Goal: Task Accomplishment & Management: Use online tool/utility

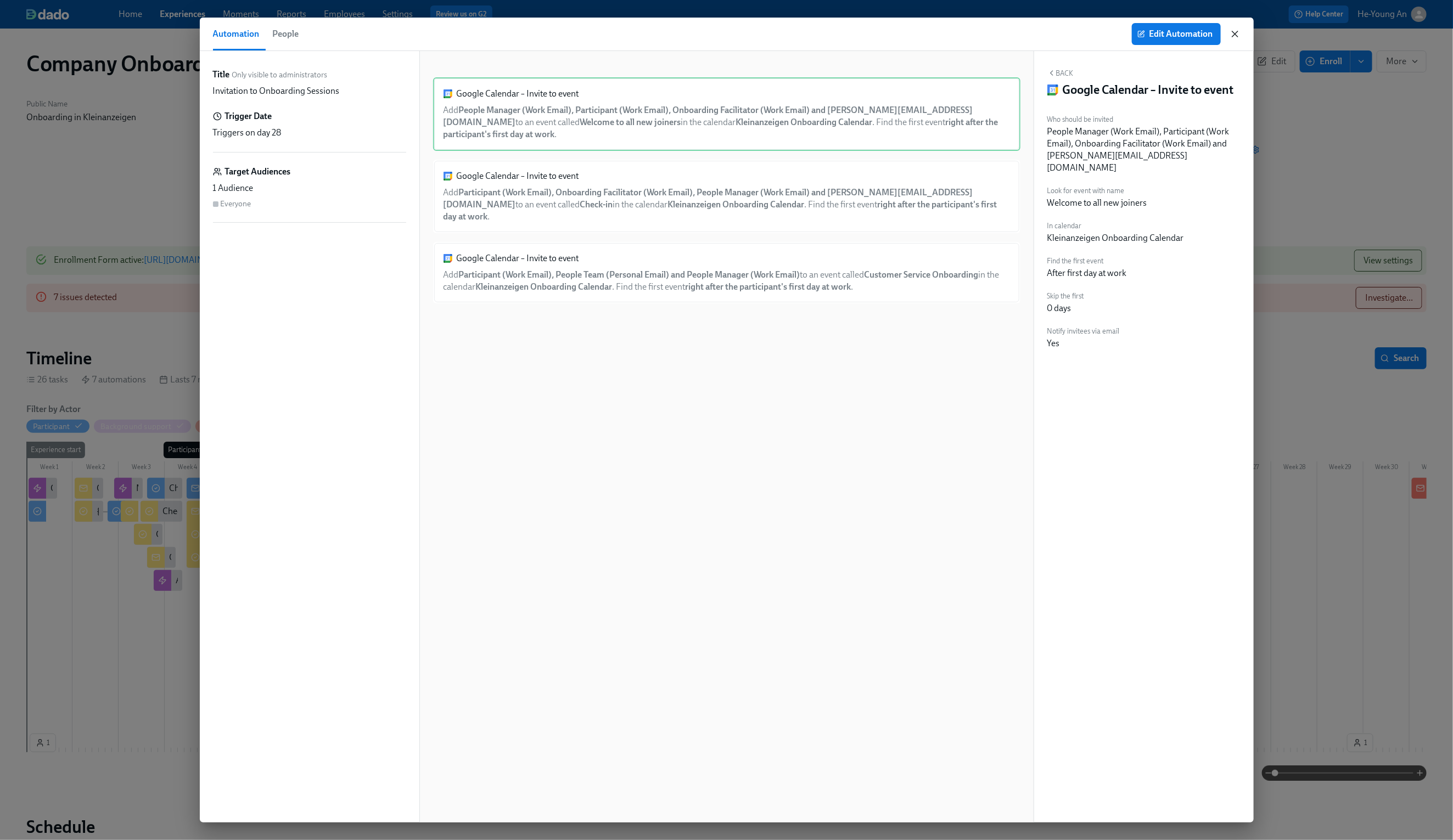
click at [1235, 37] on icon "button" at bounding box center [1235, 34] width 11 height 11
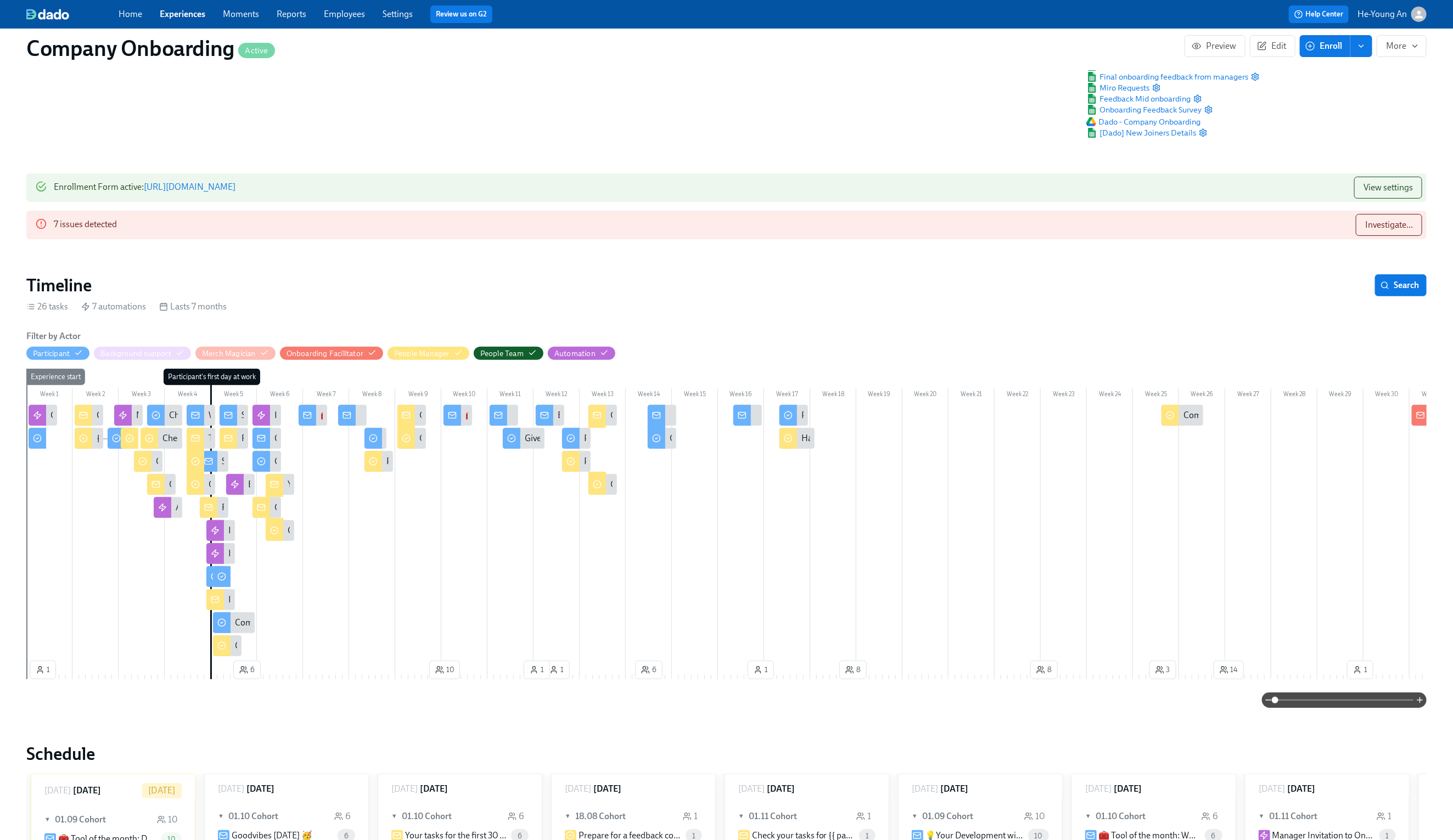
scroll to position [72, 0]
click at [1391, 237] on button "Investigate..." at bounding box center [1389, 227] width 66 height 22
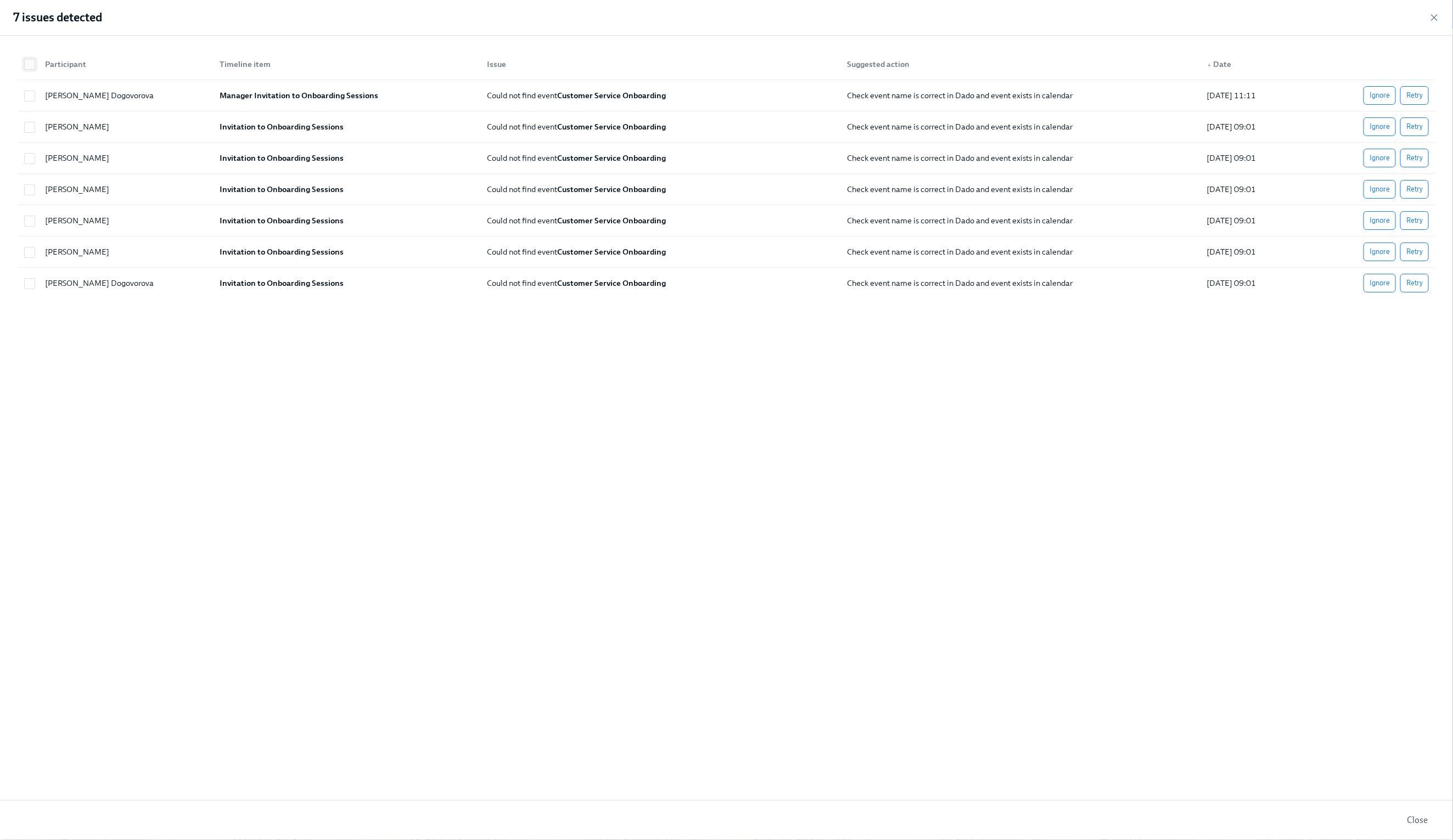
click at [30, 64] on input "checkbox" at bounding box center [29, 64] width 10 height 10
checkbox input "true"
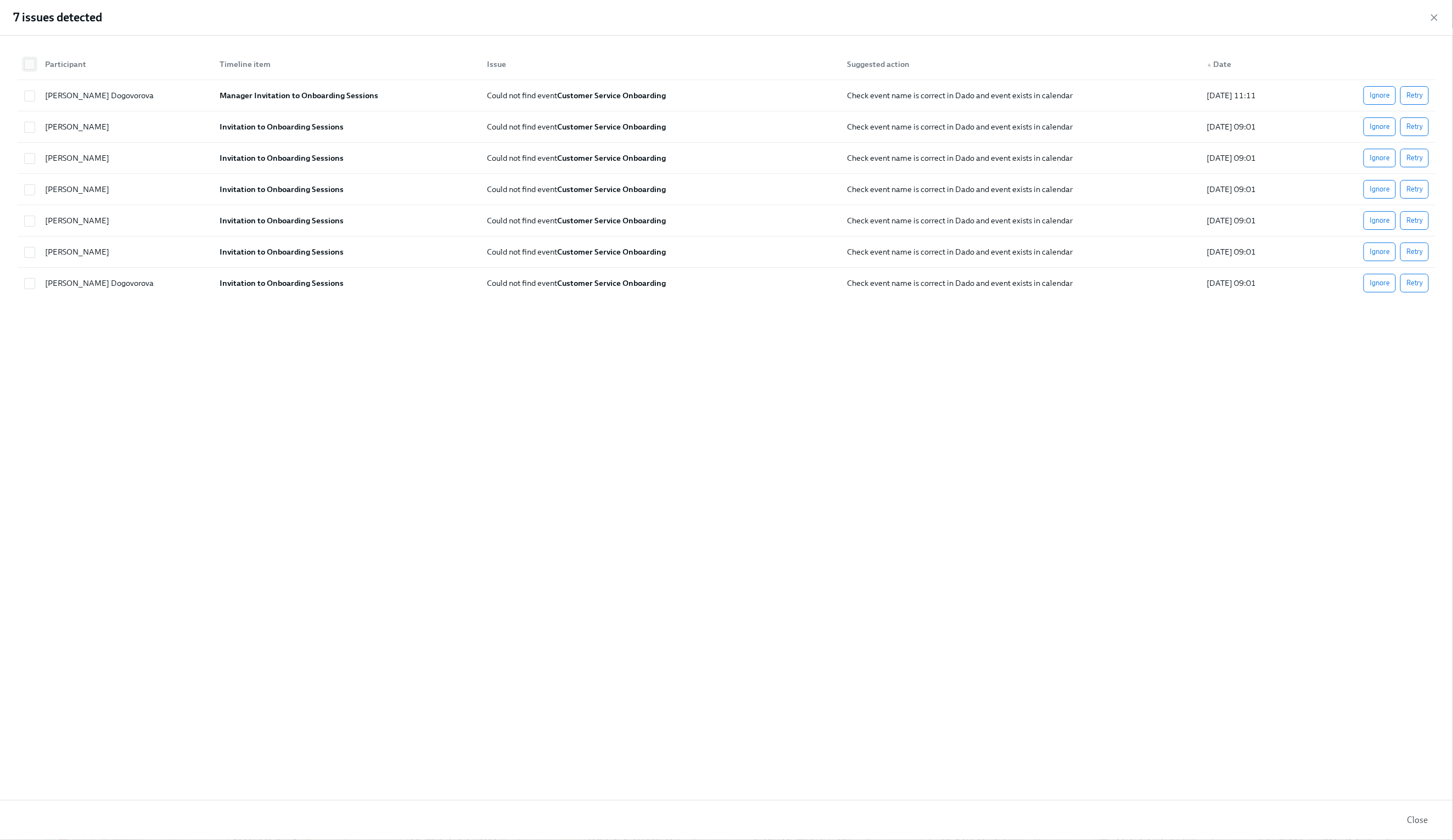
checkbox input "true"
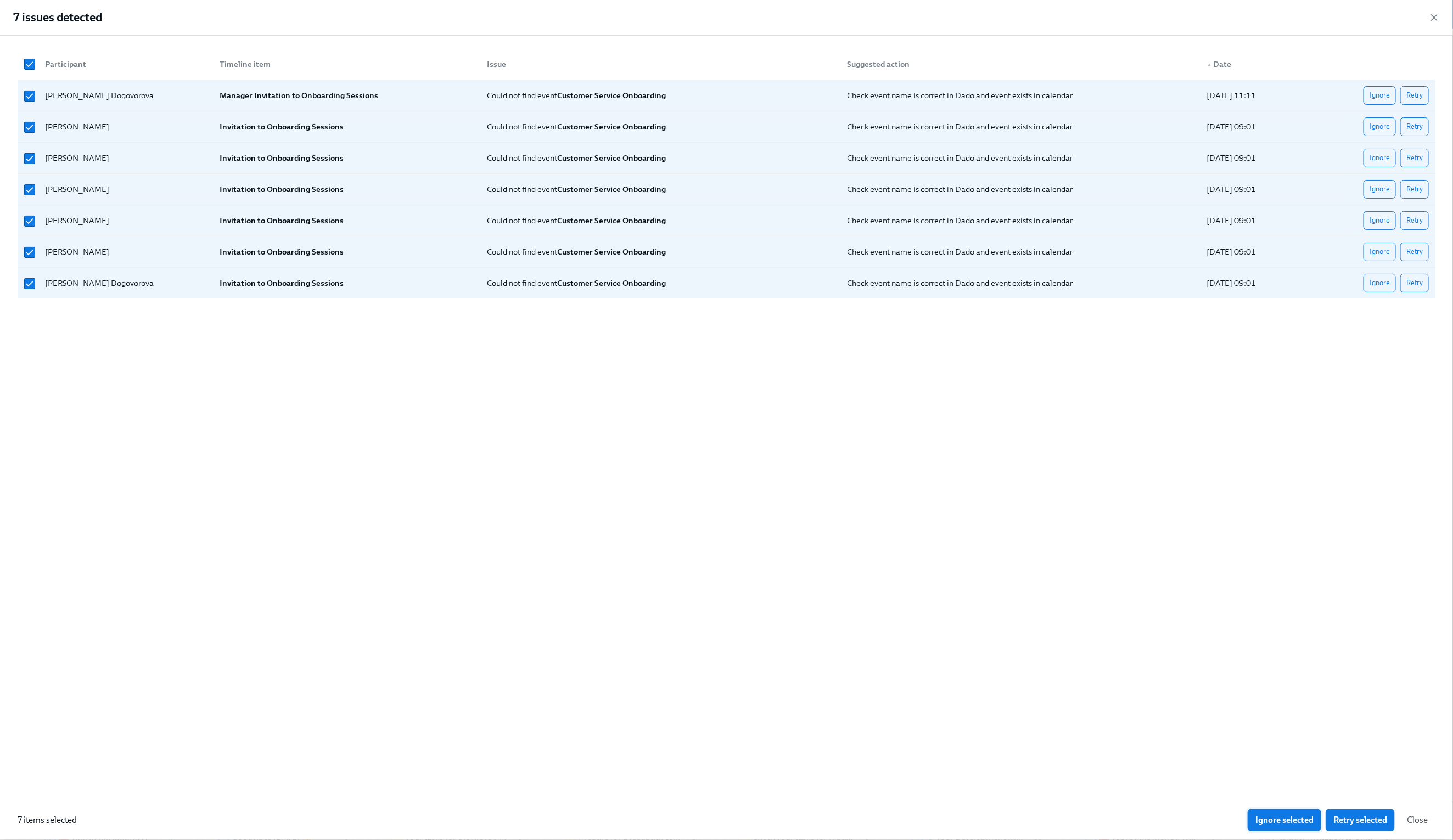
click at [1297, 821] on span "Ignore selected" at bounding box center [1284, 820] width 58 height 11
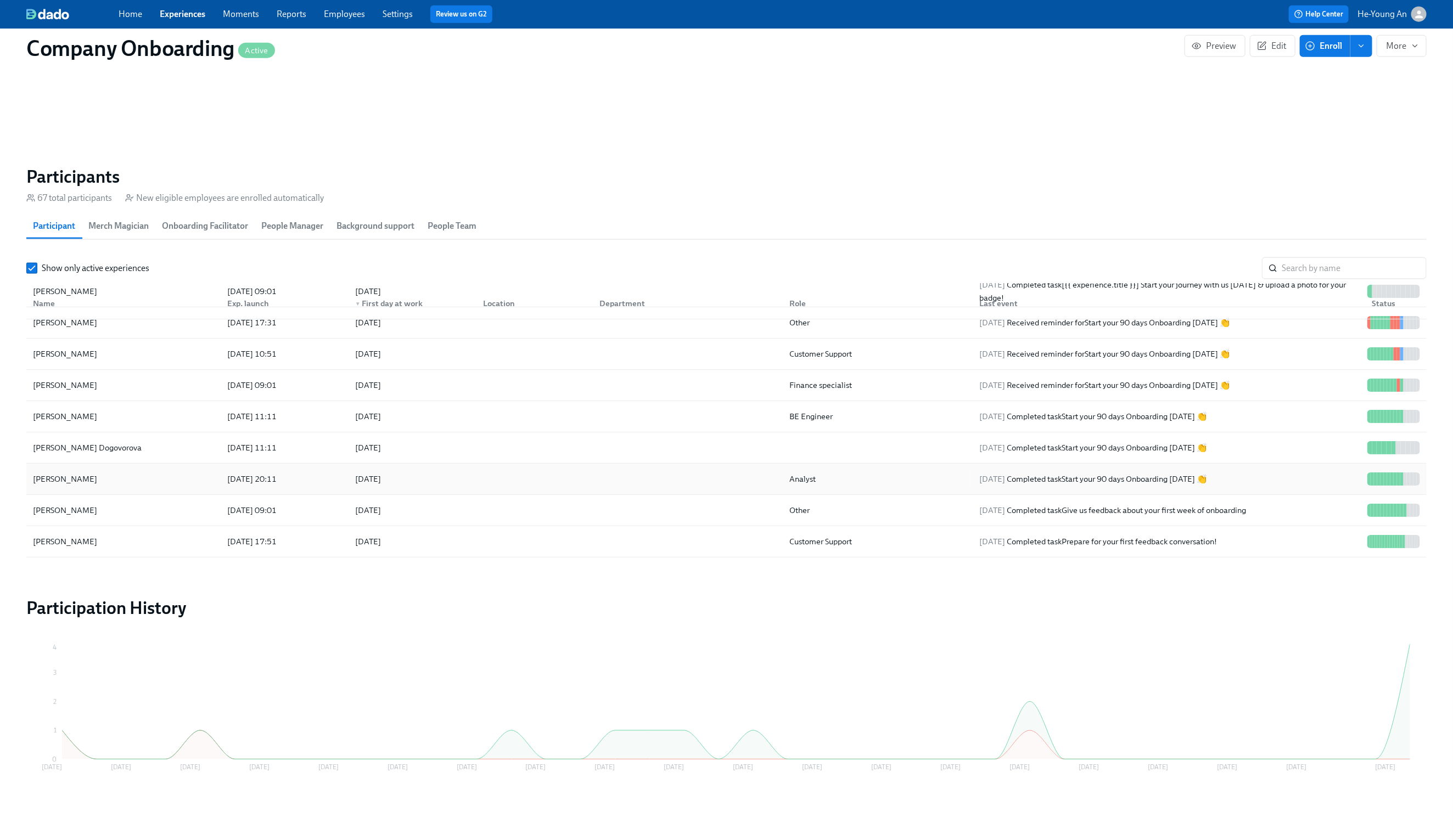
scroll to position [0, 0]
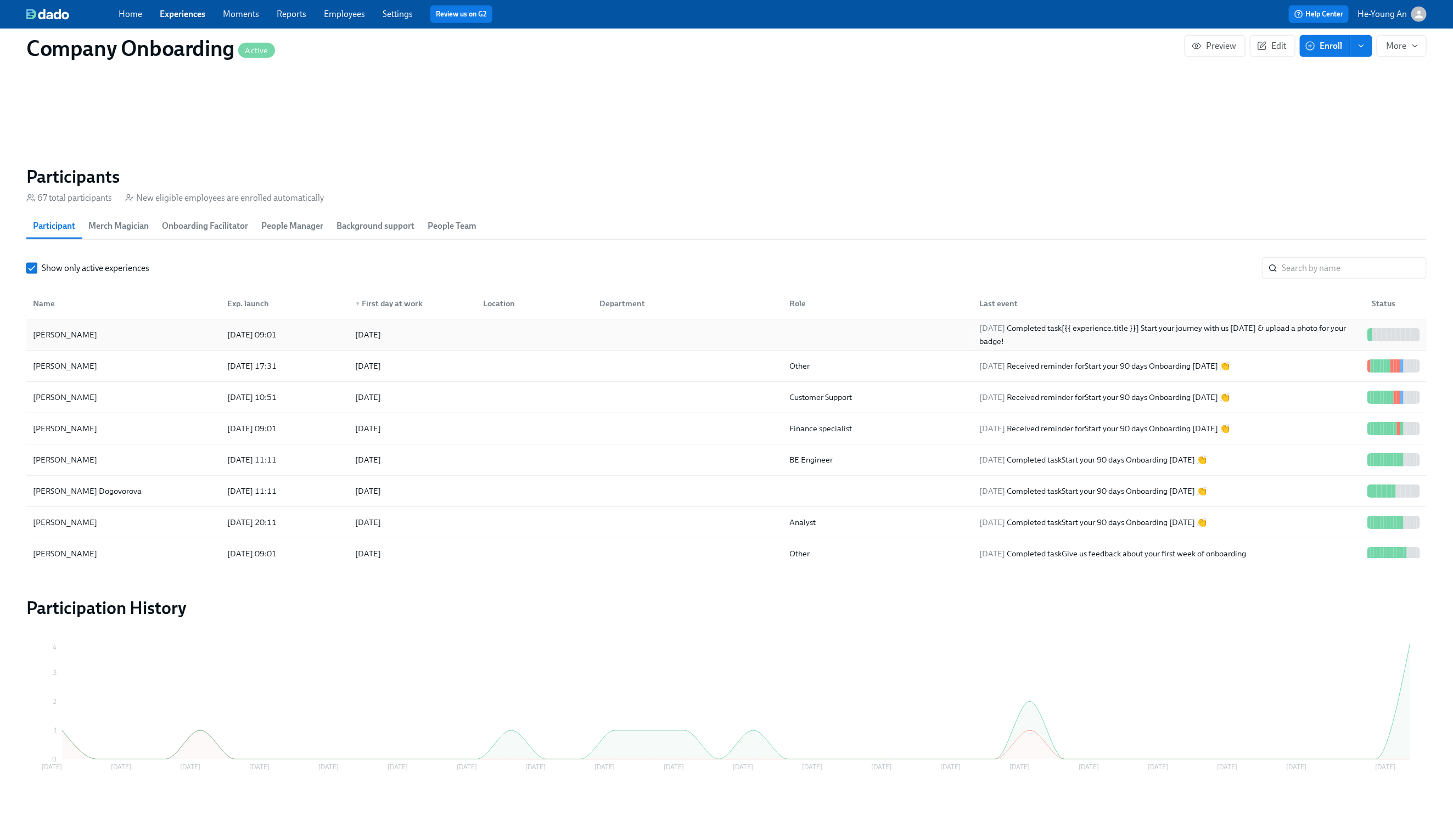
click at [108, 345] on div "[PERSON_NAME]" at bounding box center [123, 334] width 190 height 22
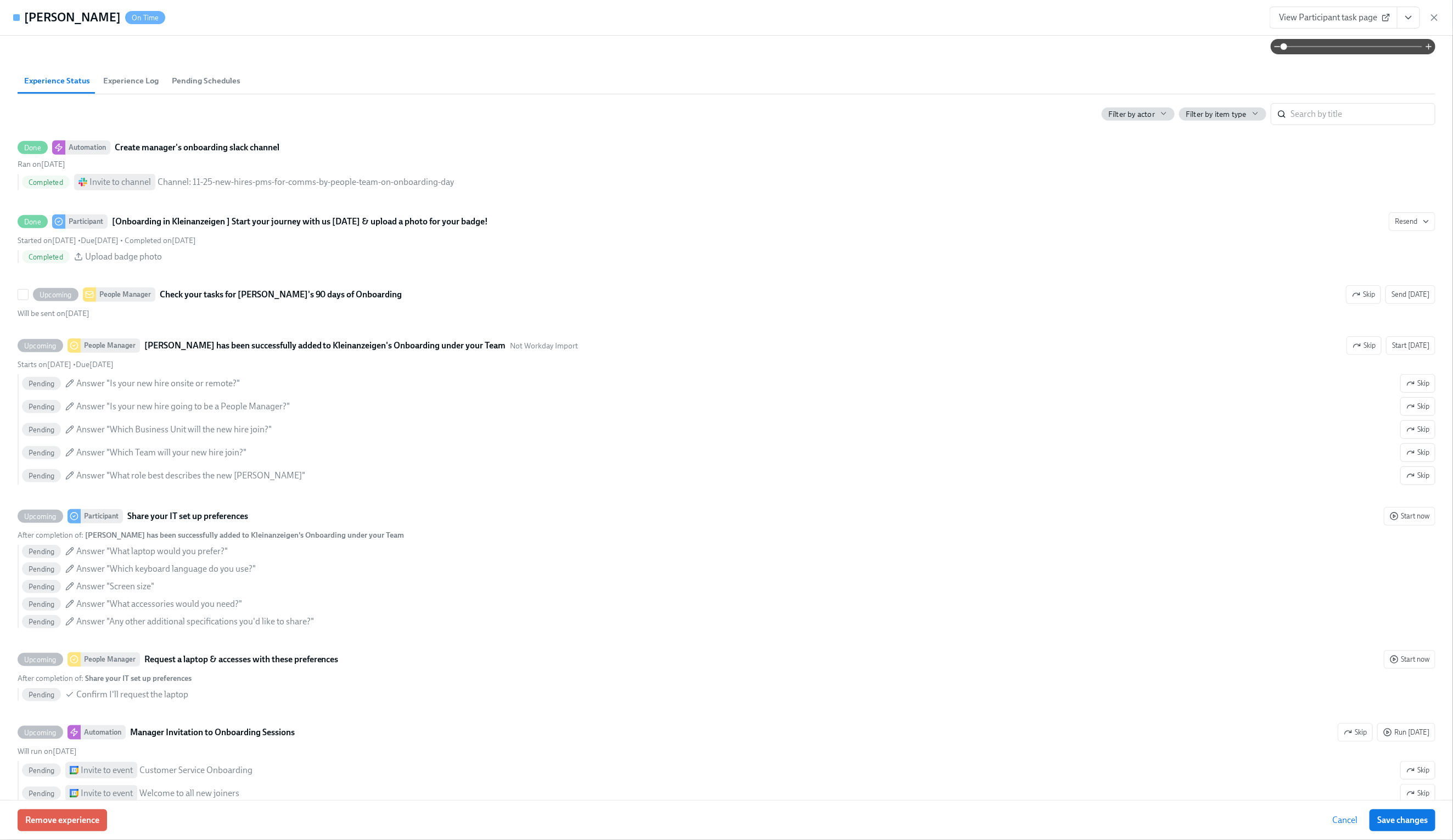
scroll to position [426, 0]
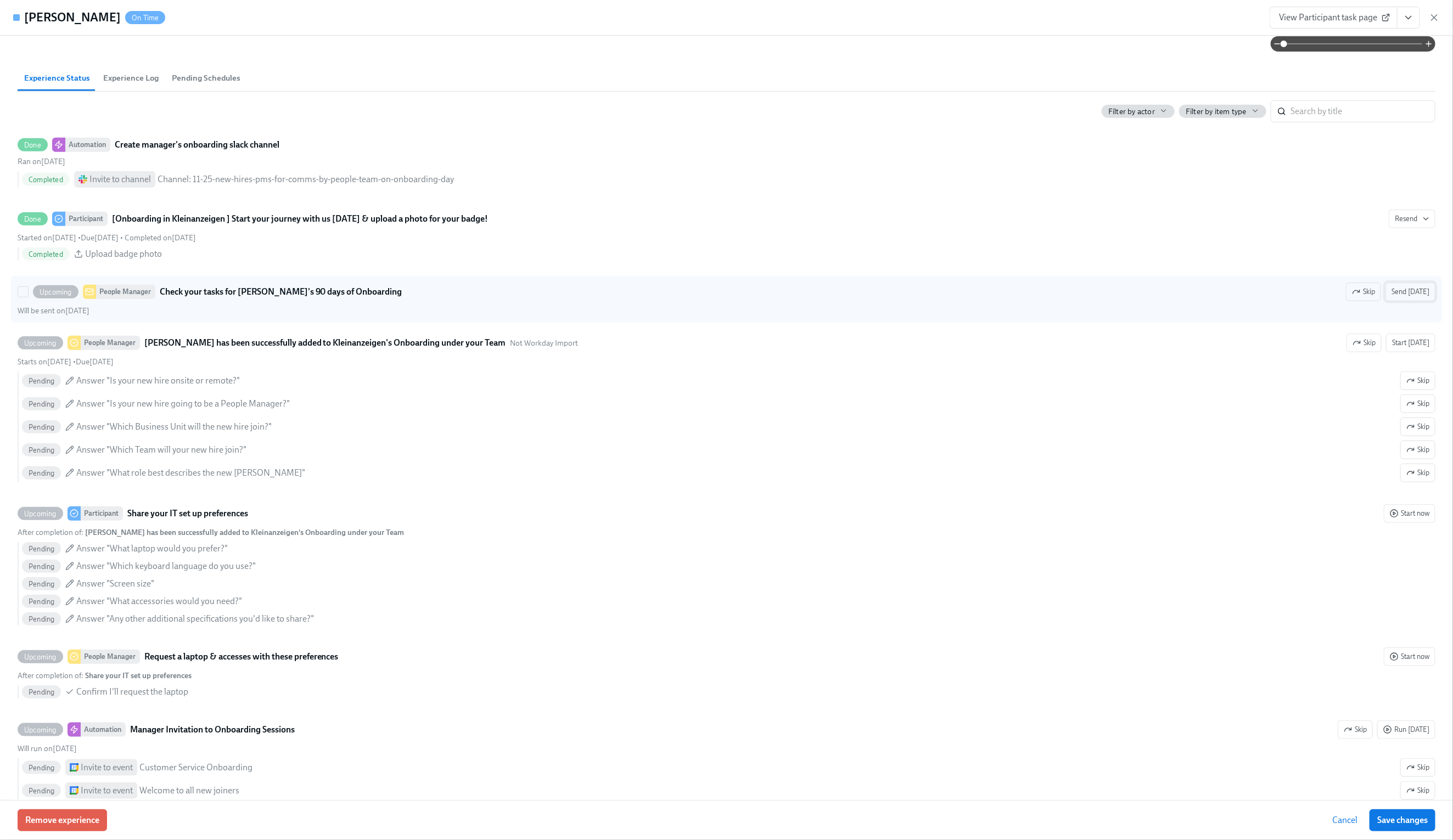
click at [1415, 298] on span "Send [DATE]" at bounding box center [1410, 292] width 38 height 11
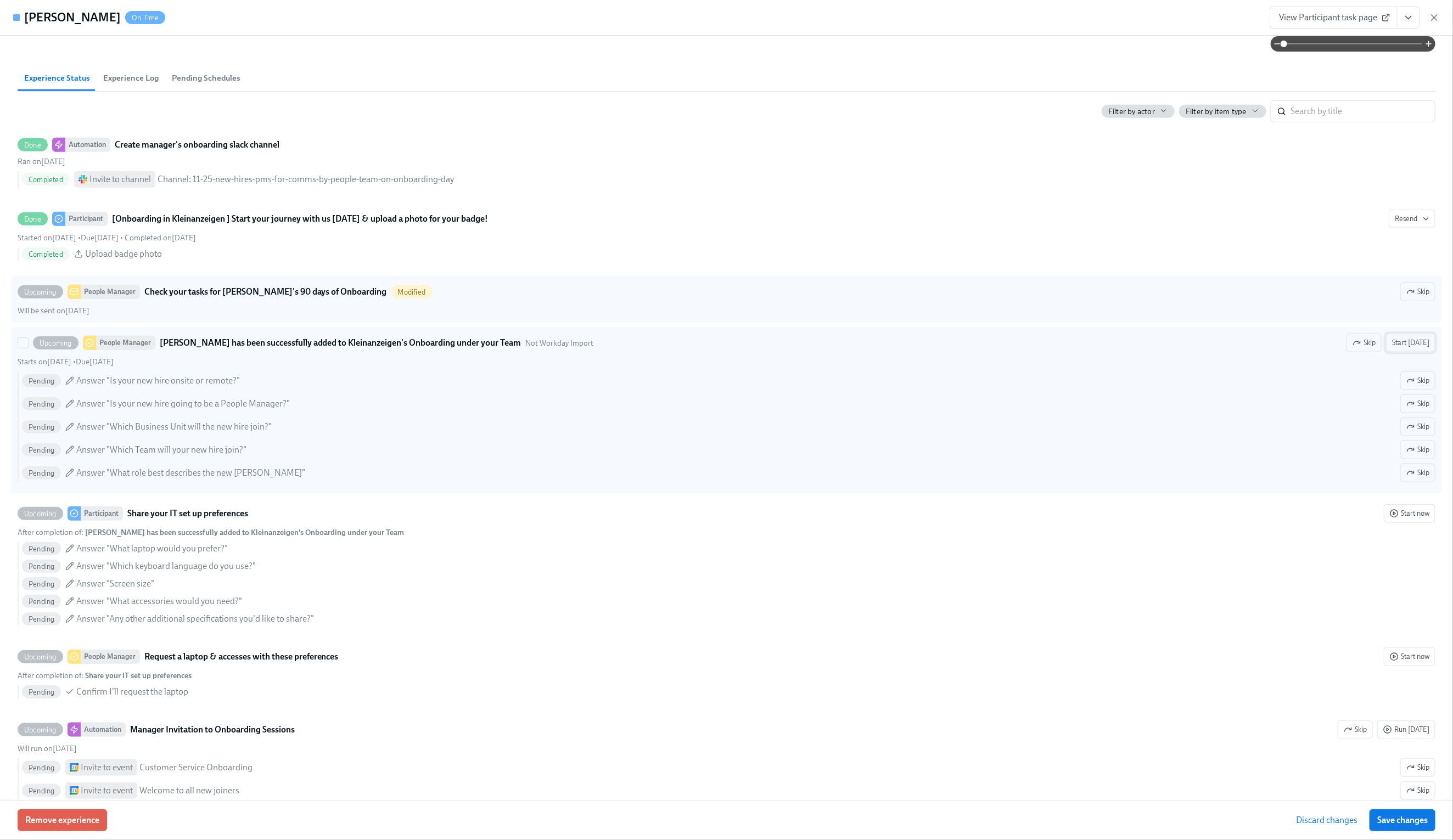
click at [1411, 349] on span "Start [DATE]" at bounding box center [1411, 343] width 37 height 11
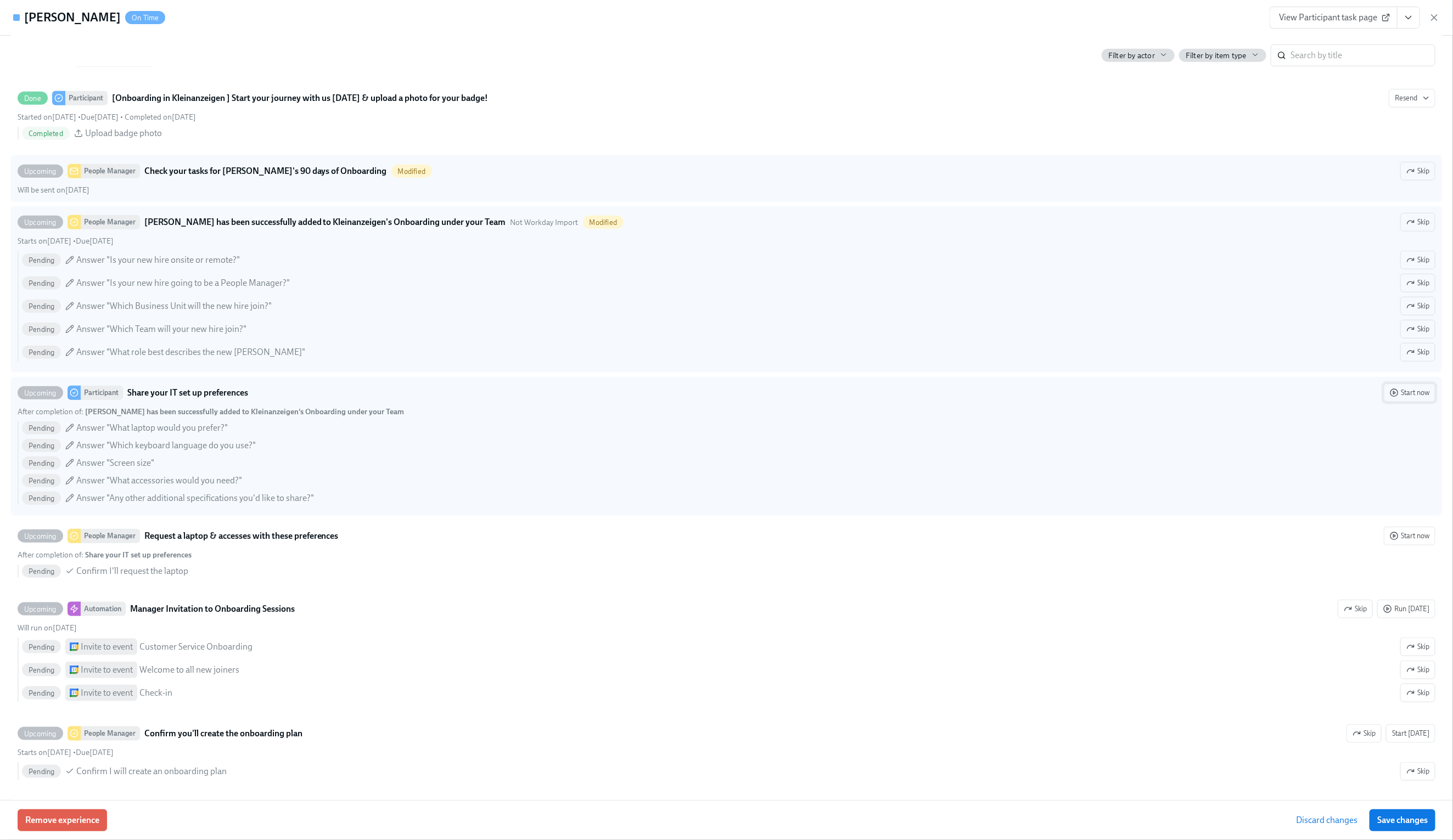
scroll to position [557, 0]
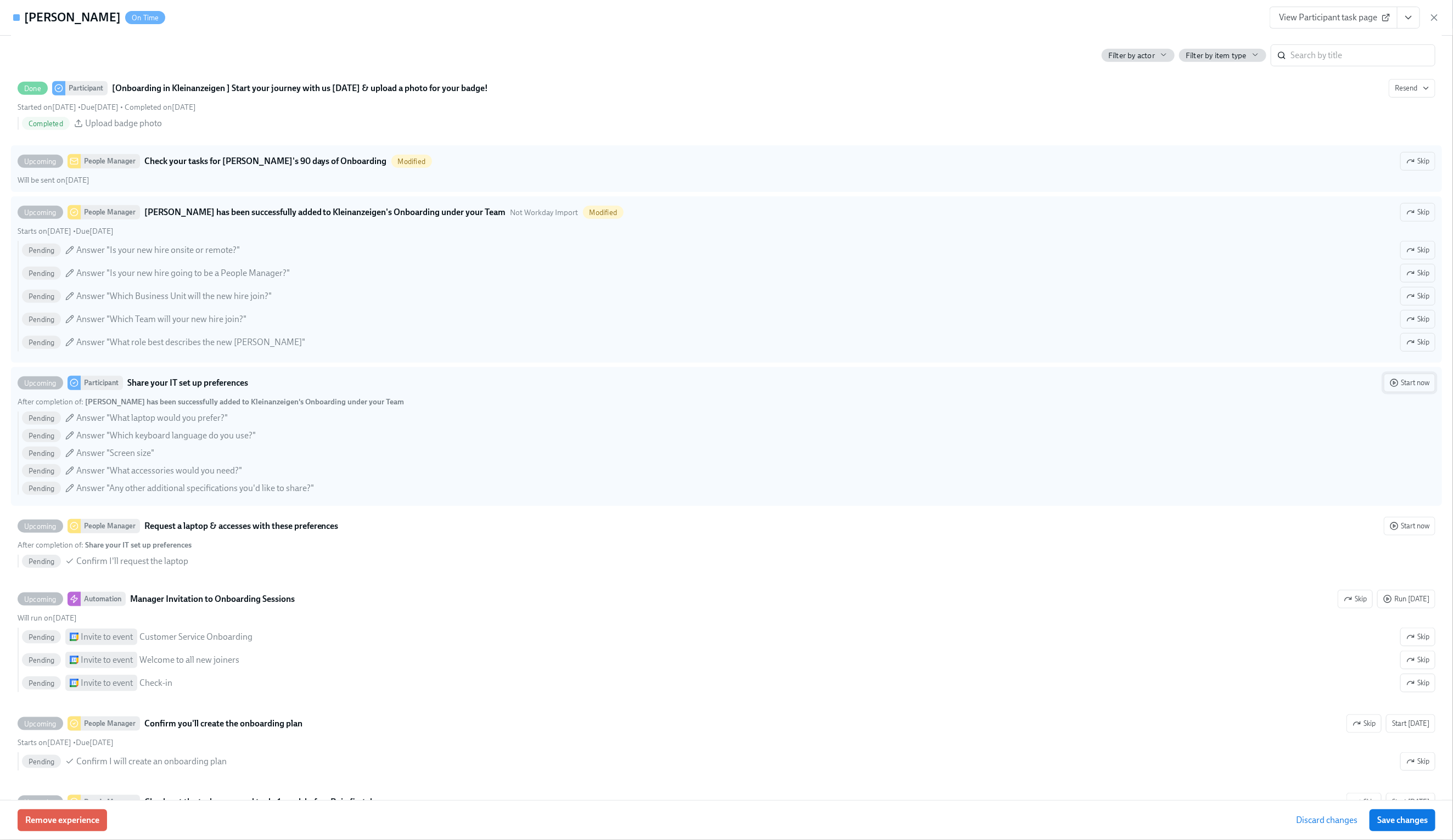
click at [1422, 388] on span "Start now" at bounding box center [1410, 383] width 40 height 11
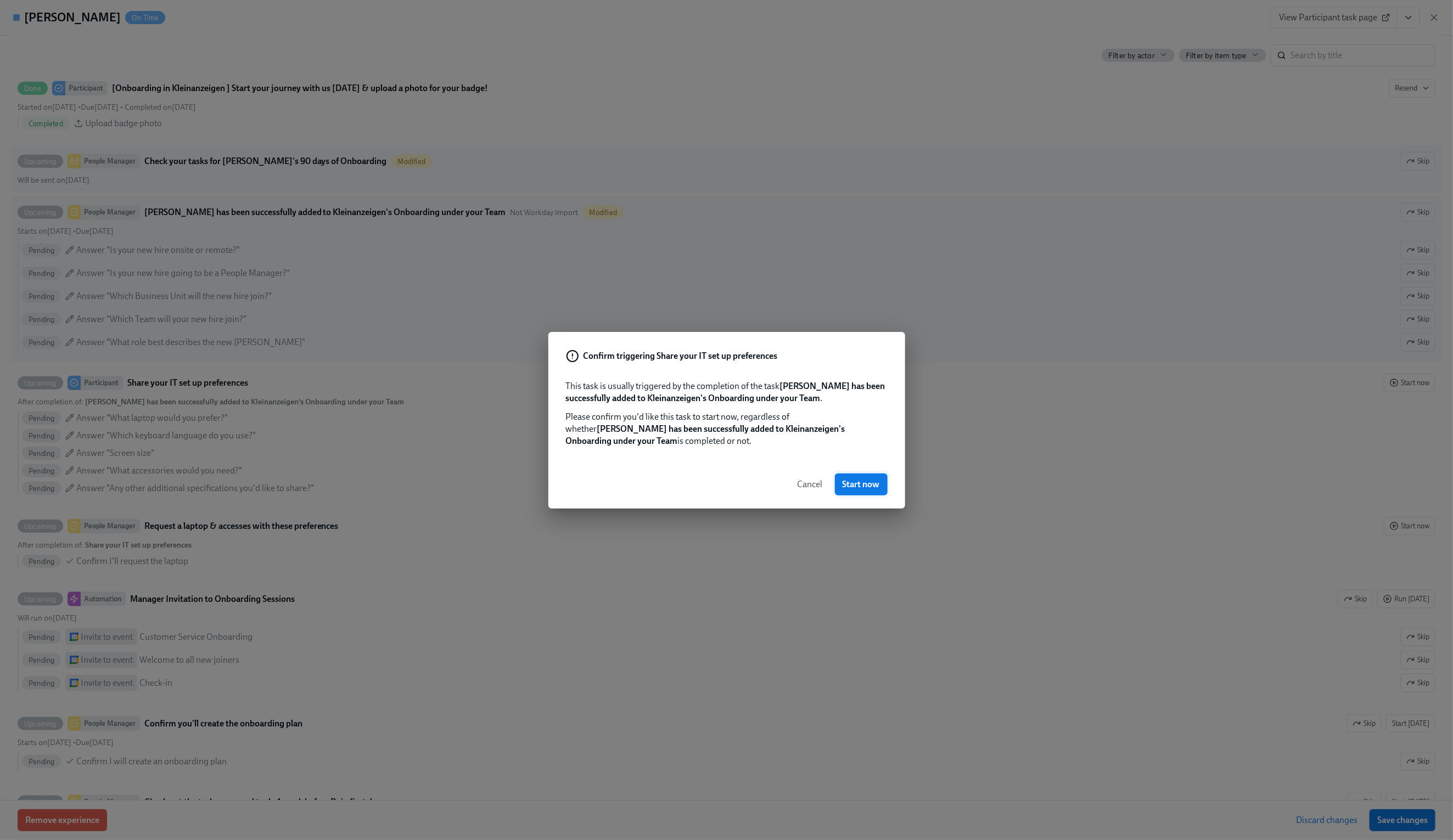
click at [873, 484] on span "Start now" at bounding box center [861, 485] width 37 height 11
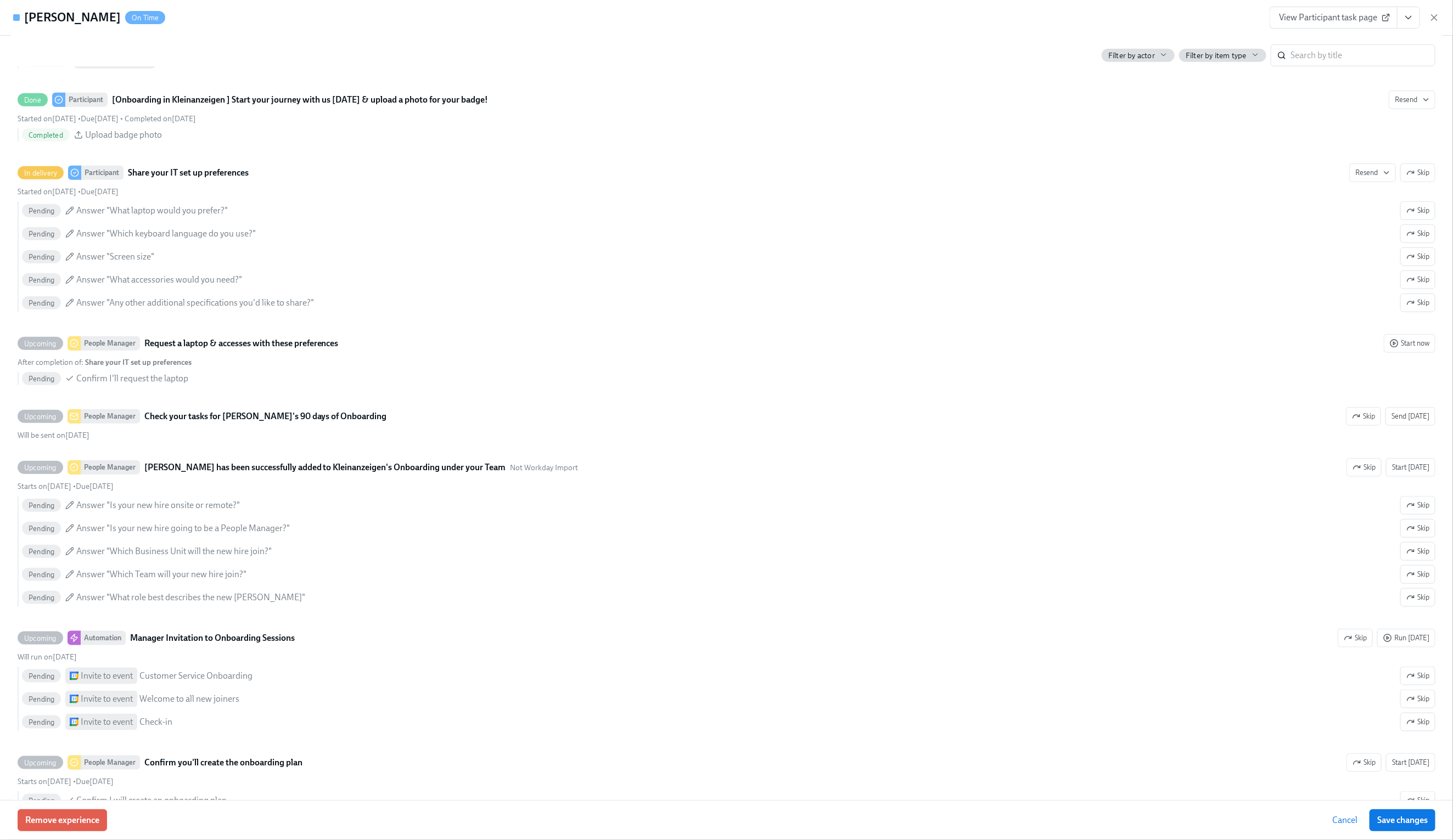
scroll to position [548, 0]
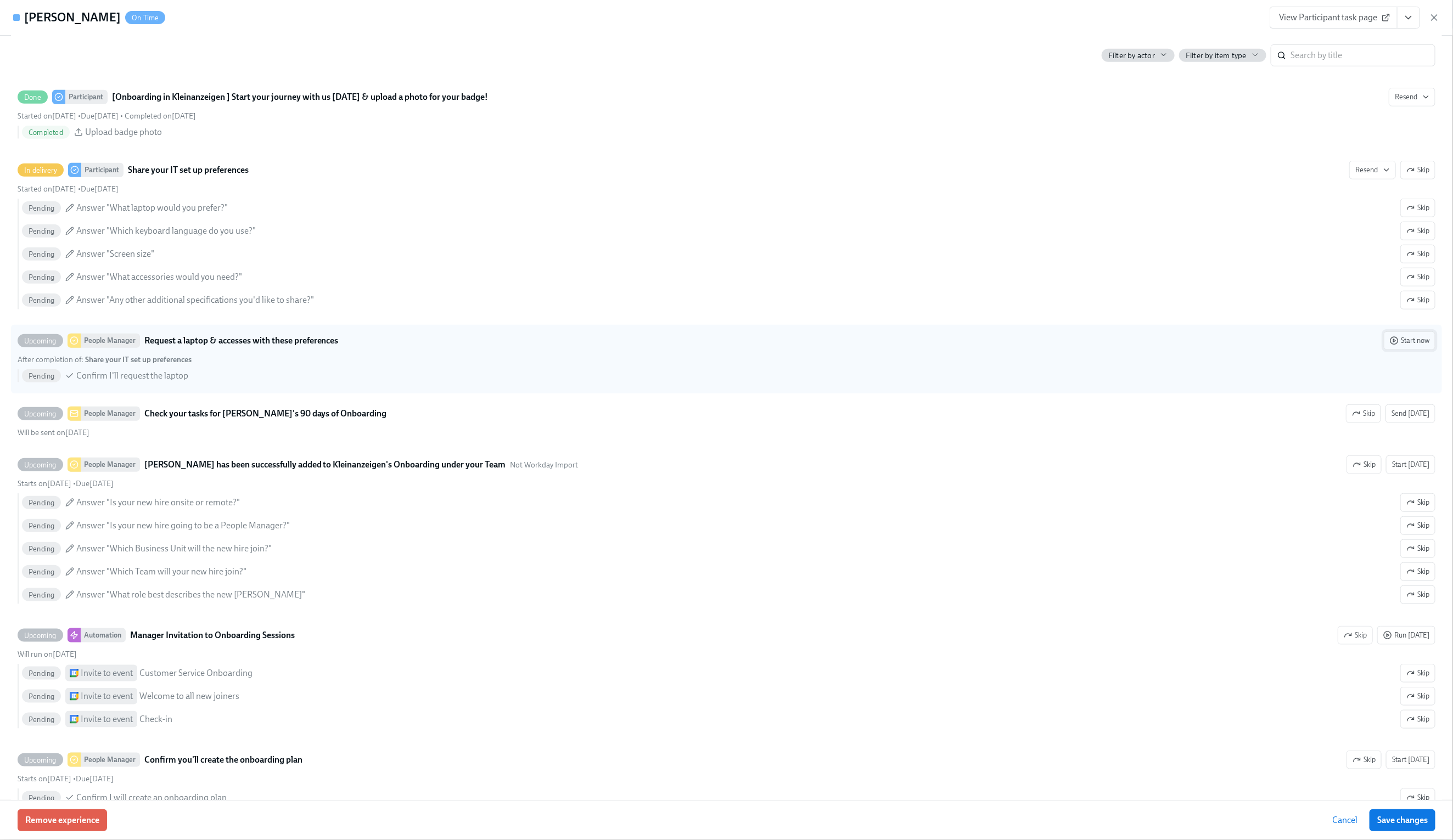
click at [1415, 350] on button "Start now" at bounding box center [1410, 340] width 52 height 19
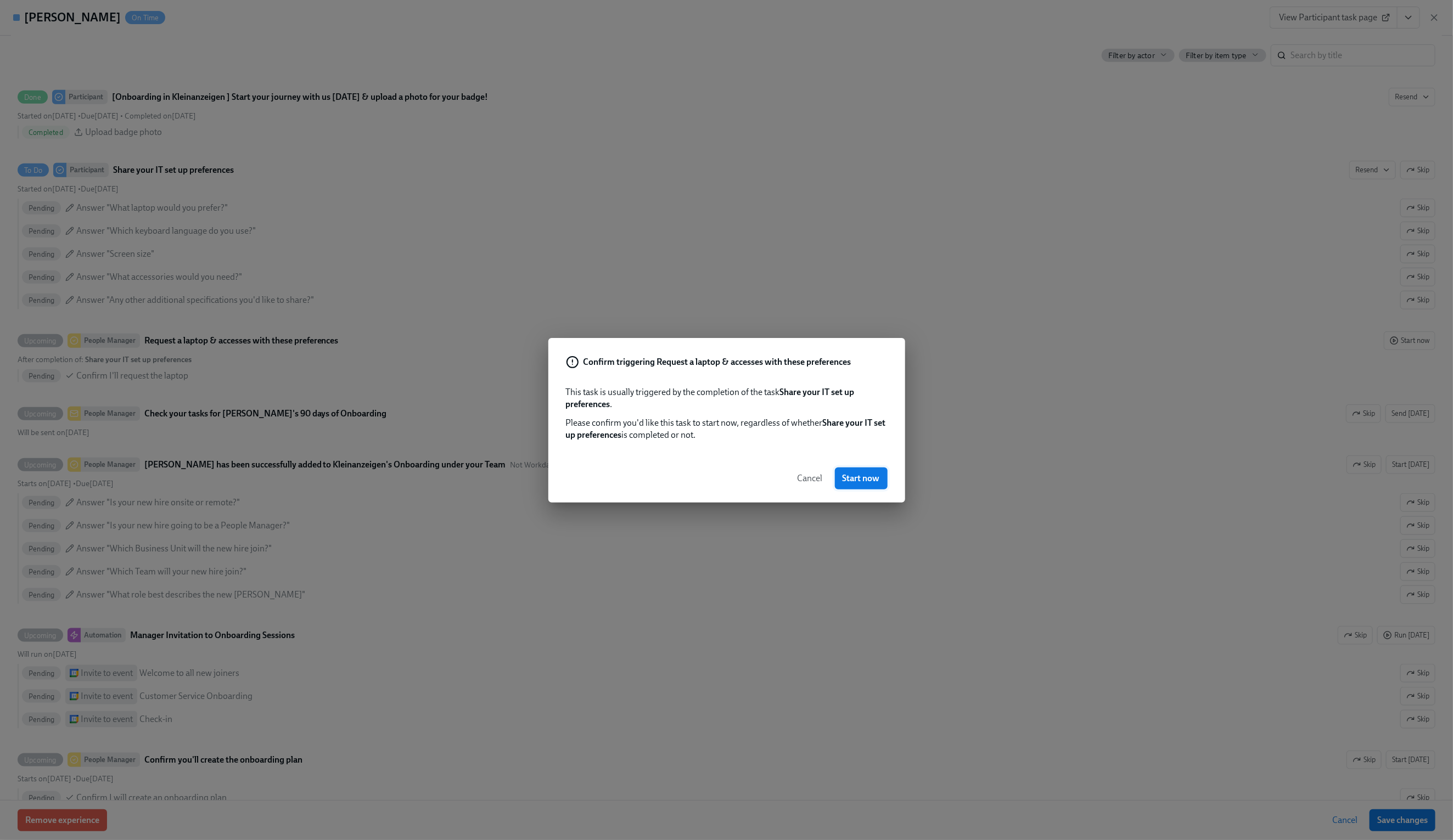
click at [858, 480] on span "Start now" at bounding box center [861, 479] width 37 height 11
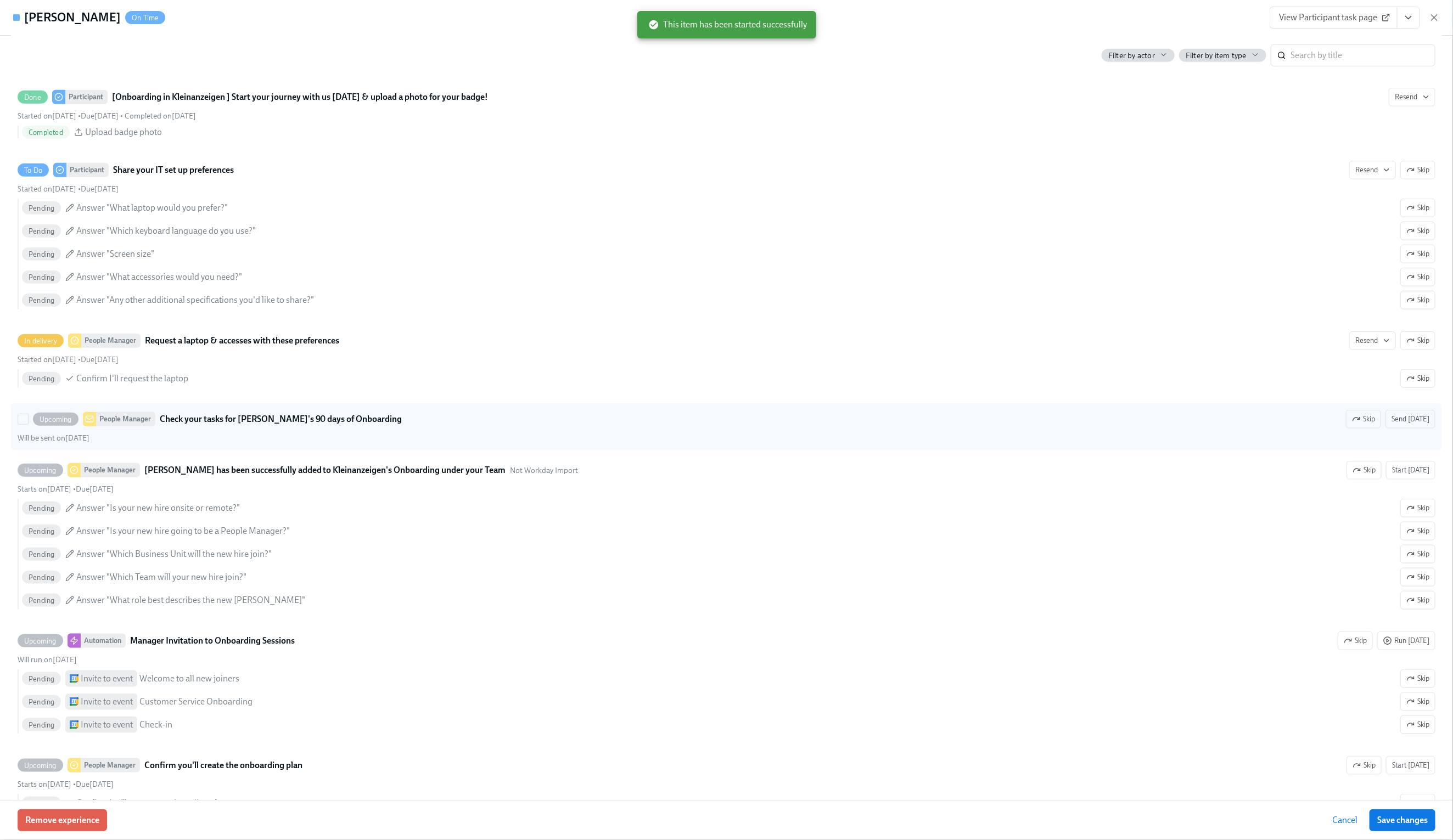
scroll to position [587, 0]
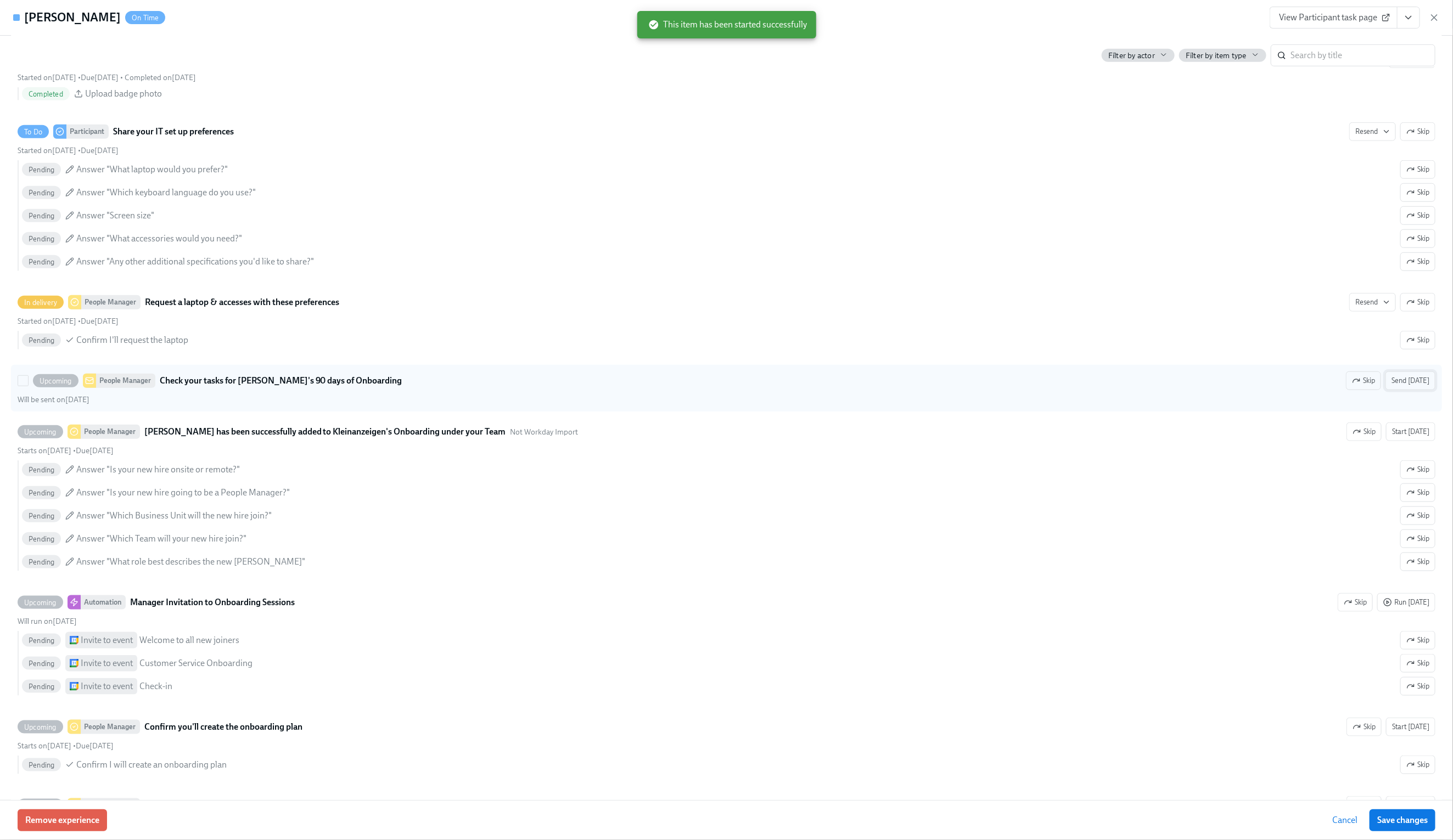
click at [1421, 387] on span "Send [DATE]" at bounding box center [1410, 381] width 38 height 11
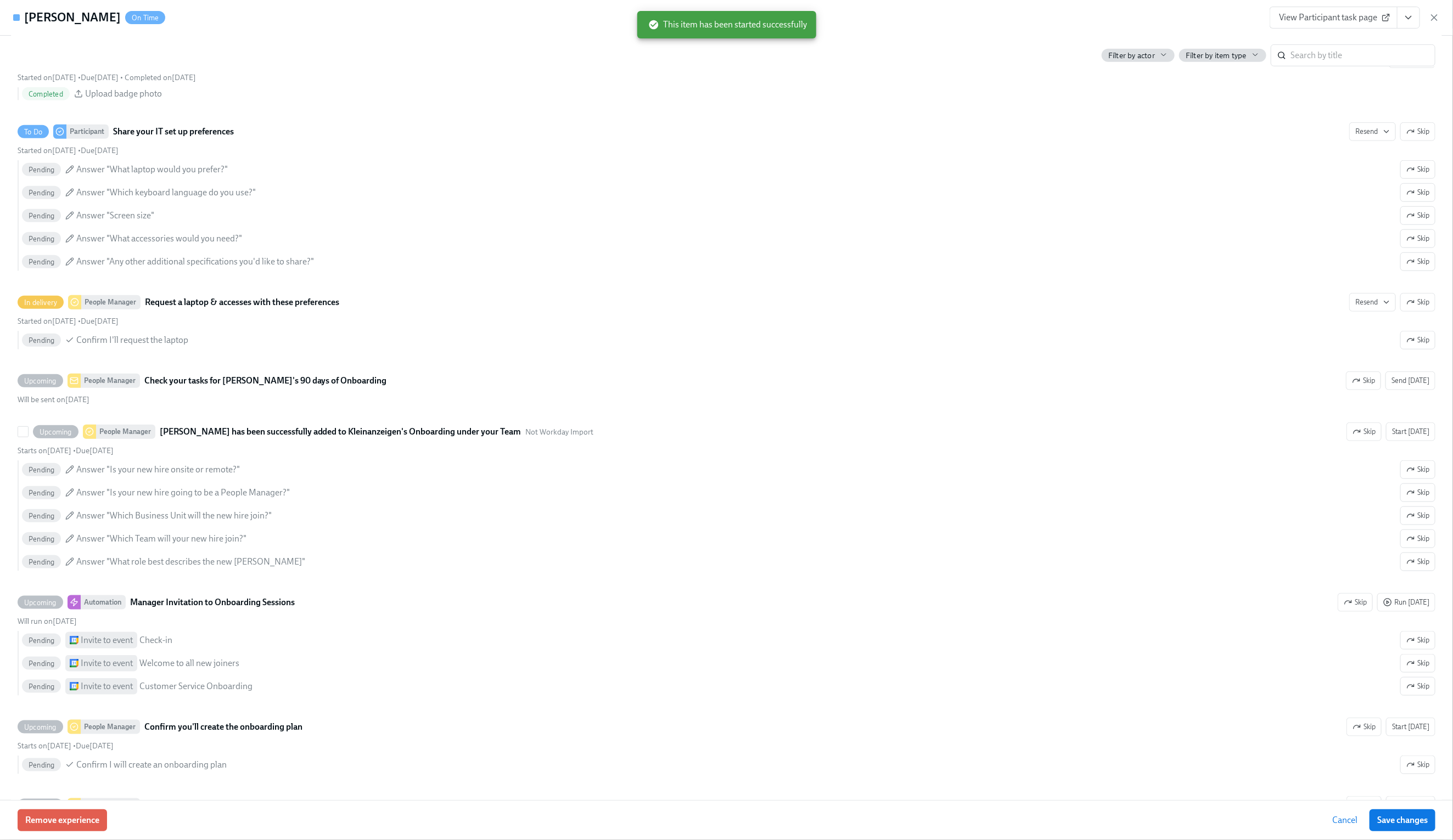
scroll to position [685, 0]
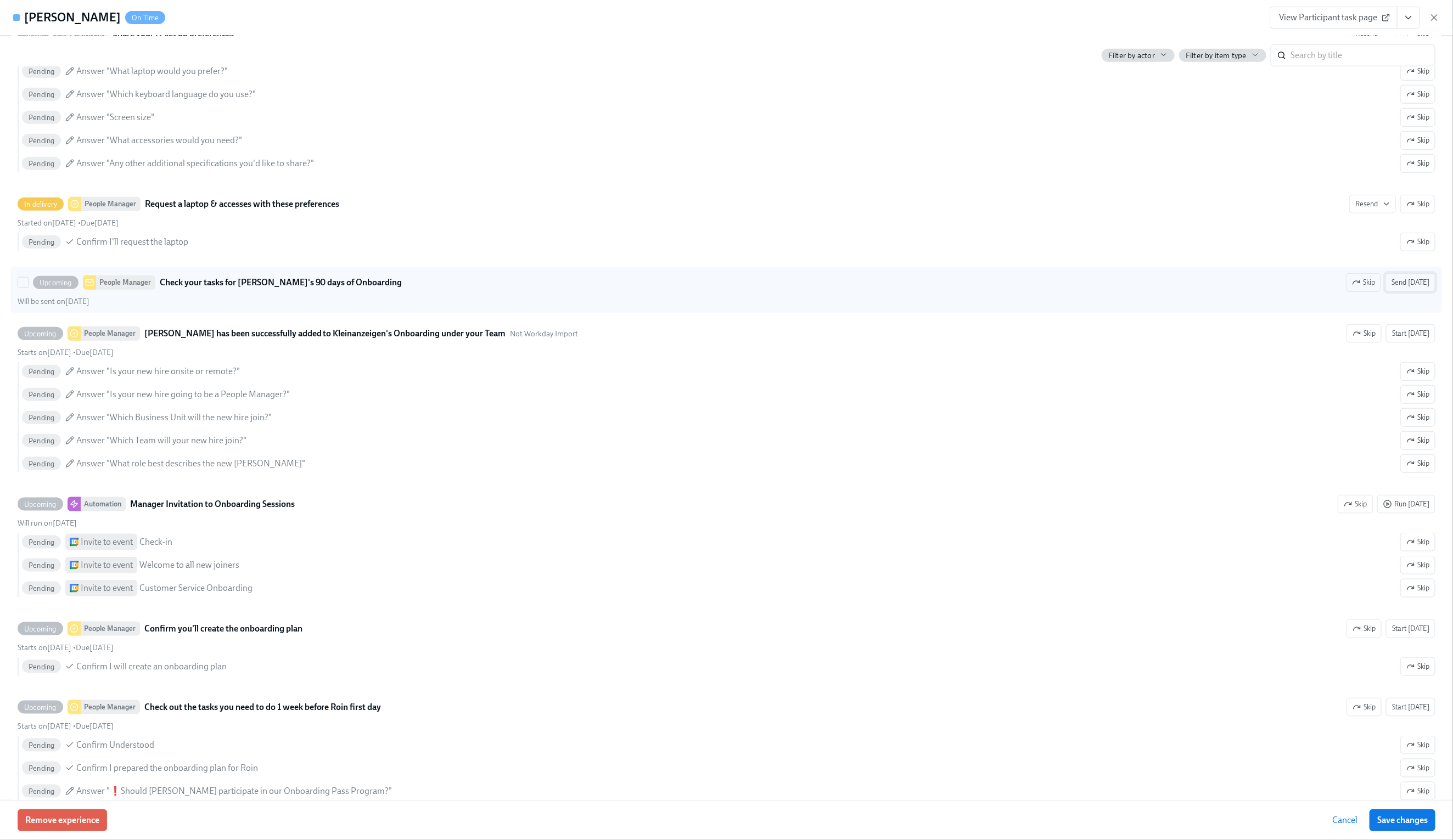
click at [1416, 288] on span "Send [DATE]" at bounding box center [1410, 283] width 38 height 11
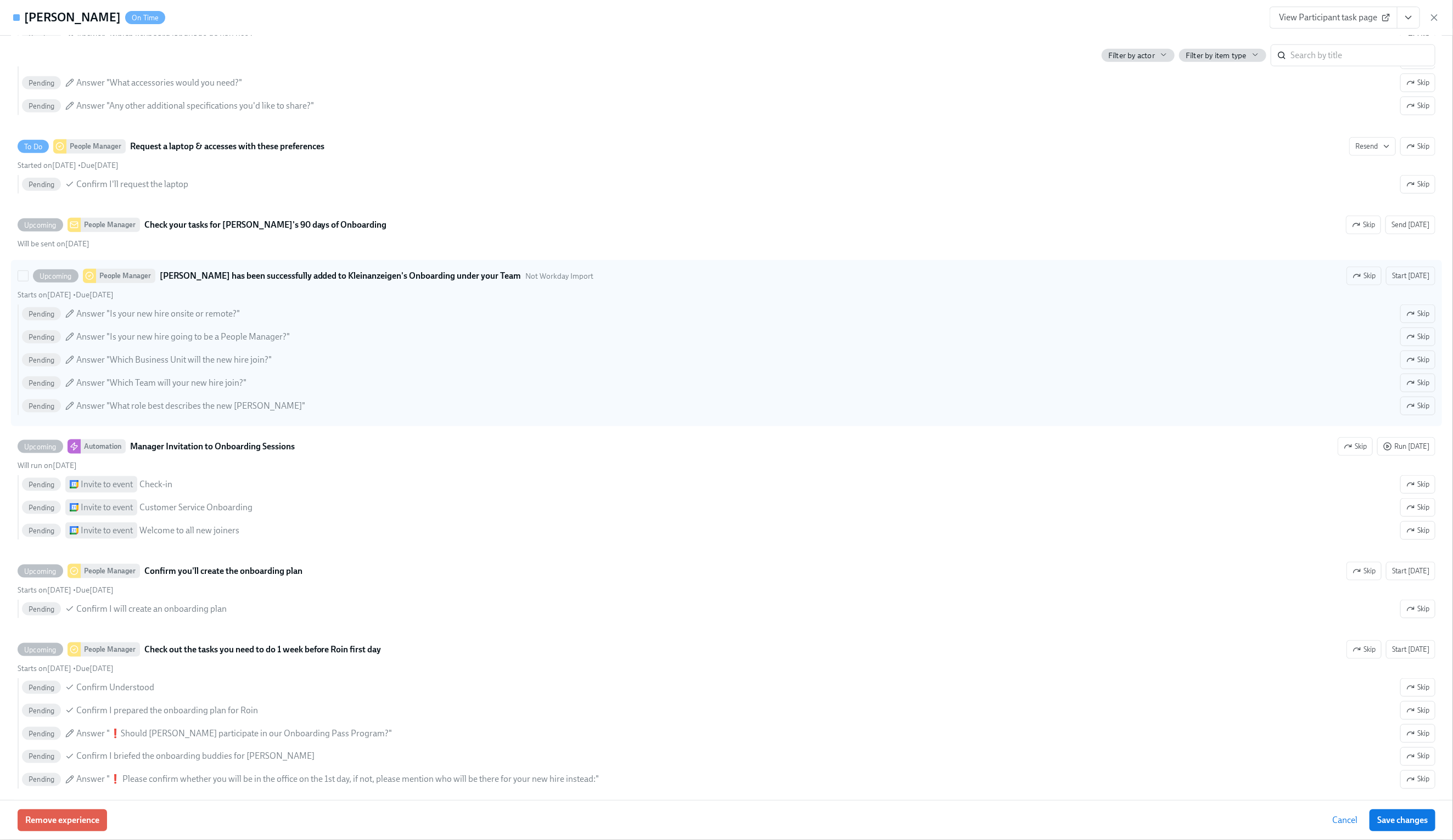
scroll to position [744, 0]
click at [1412, 280] on span "Start [DATE]" at bounding box center [1411, 274] width 37 height 11
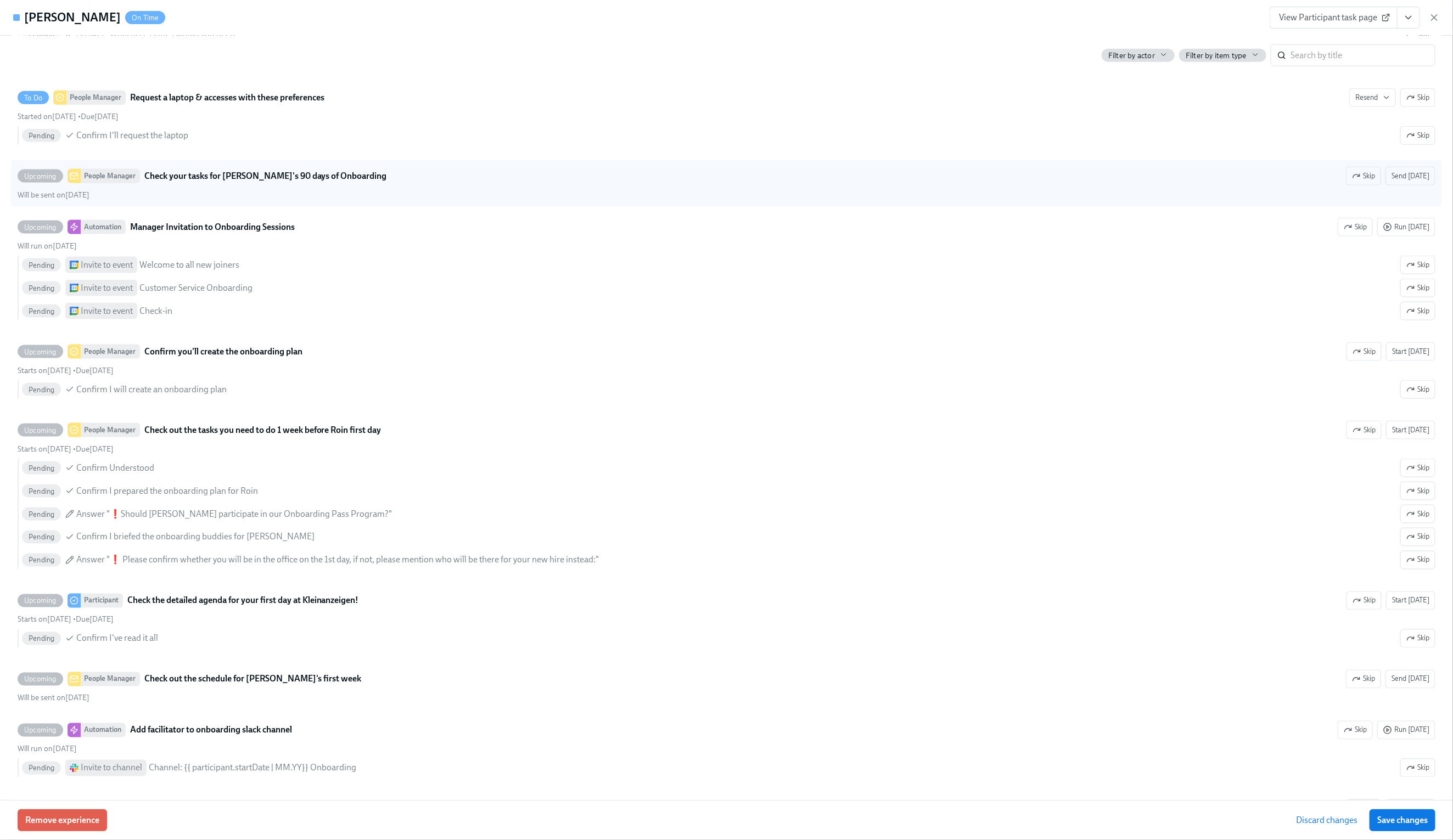
scroll to position [963, 0]
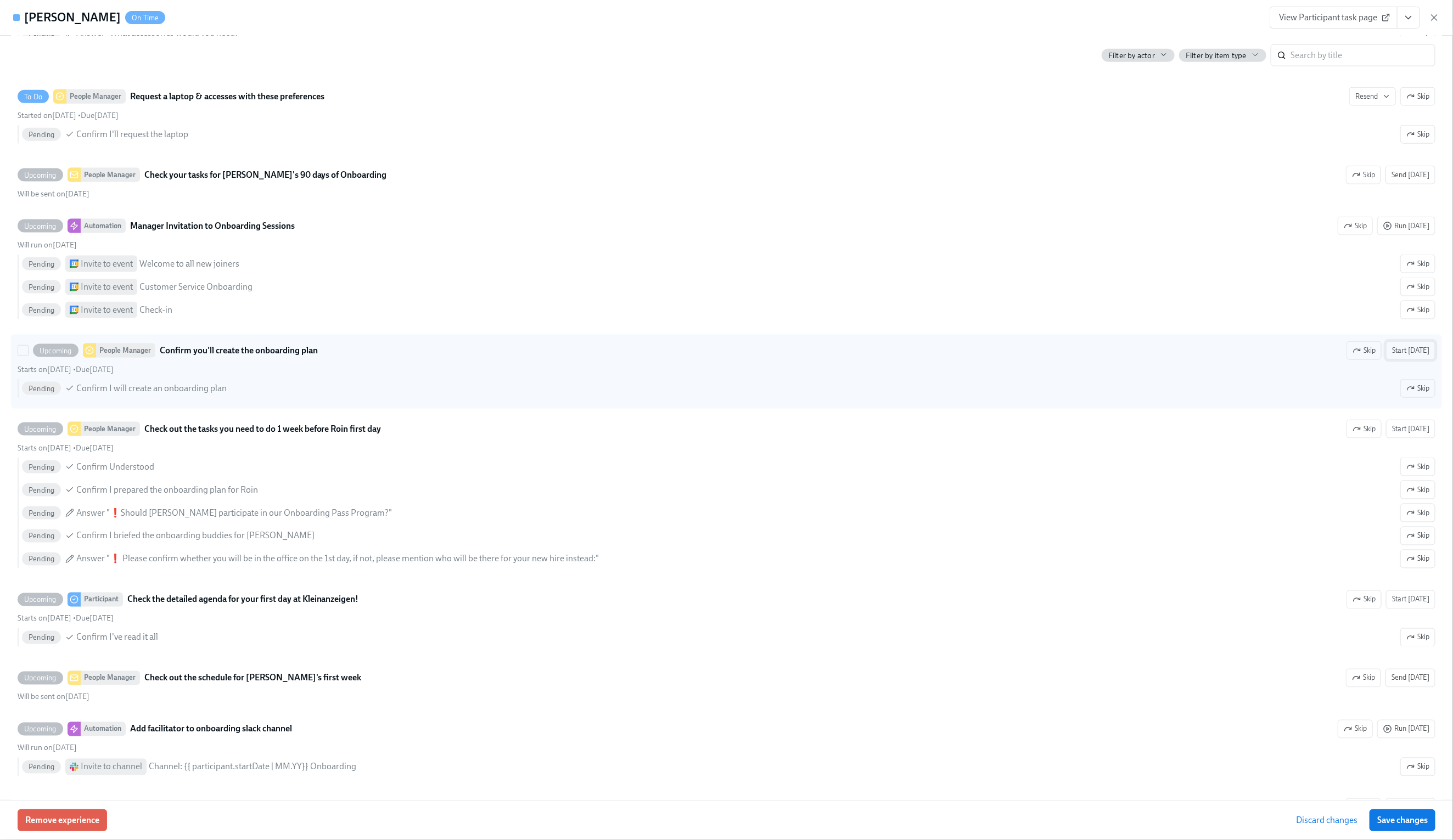
click at [1418, 356] on span "Start [DATE]" at bounding box center [1411, 351] width 37 height 11
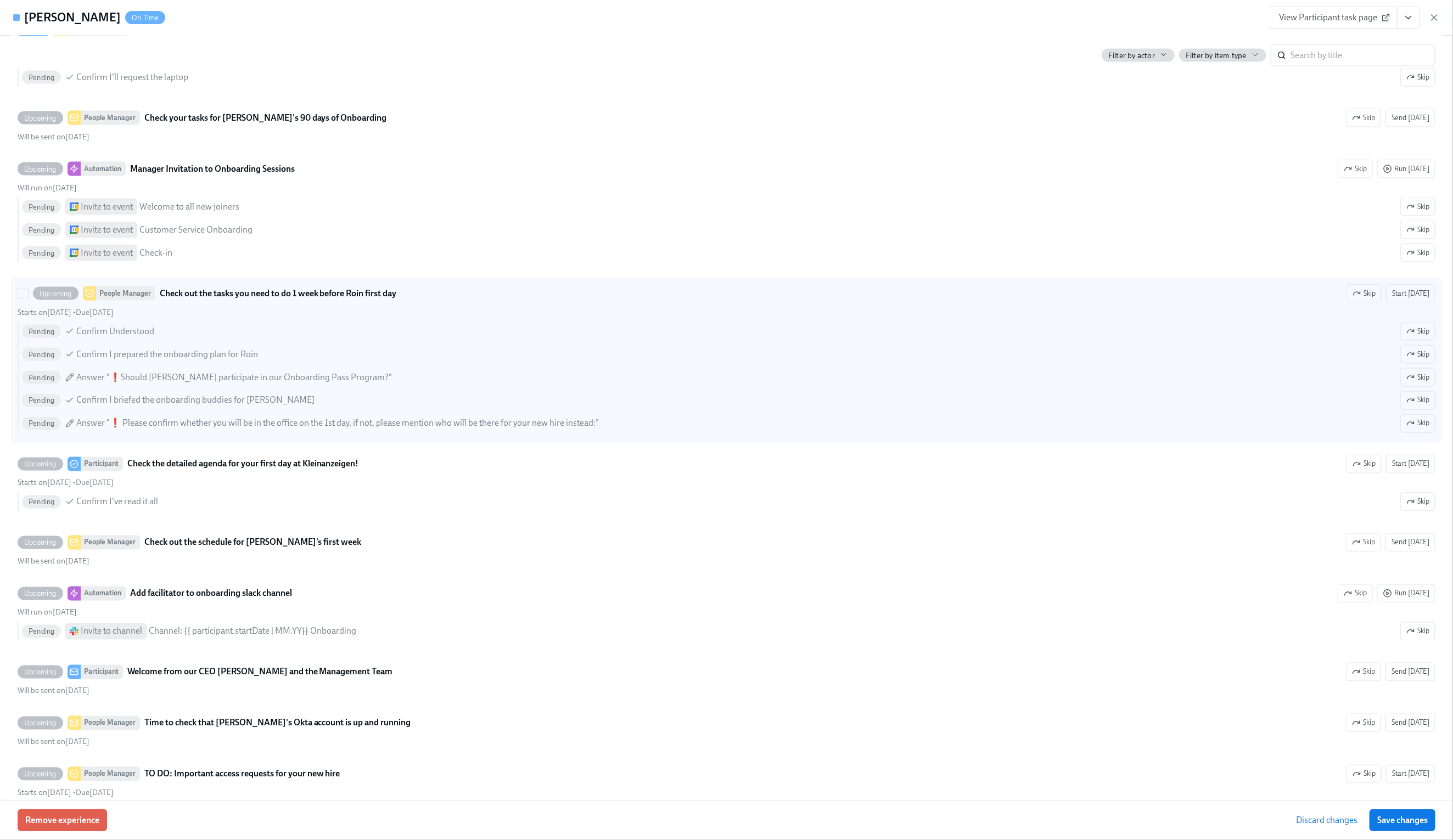
scroll to position [1100, 0]
click at [1412, 298] on span "Start [DATE]" at bounding box center [1411, 292] width 37 height 11
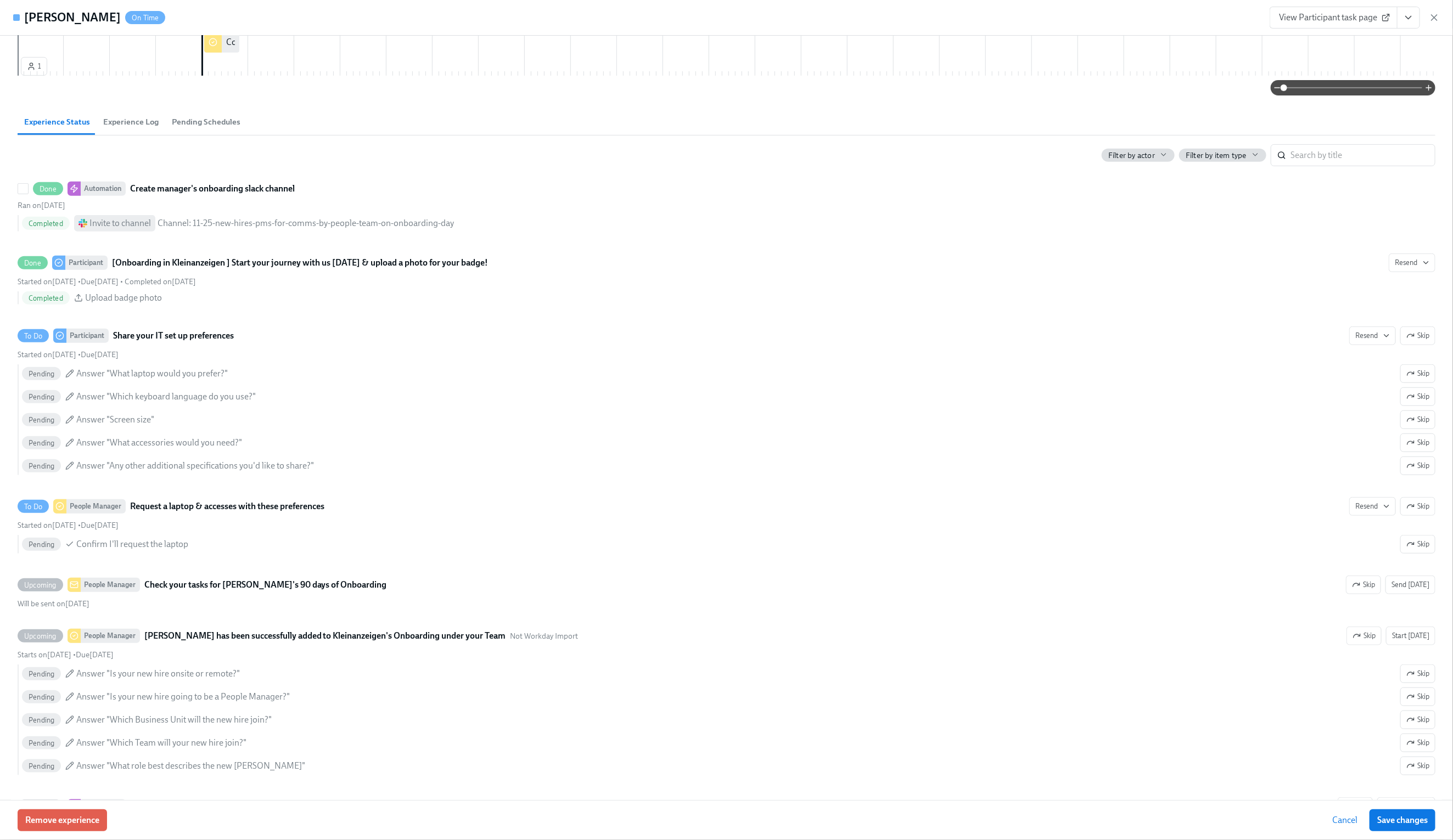
scroll to position [405, 0]
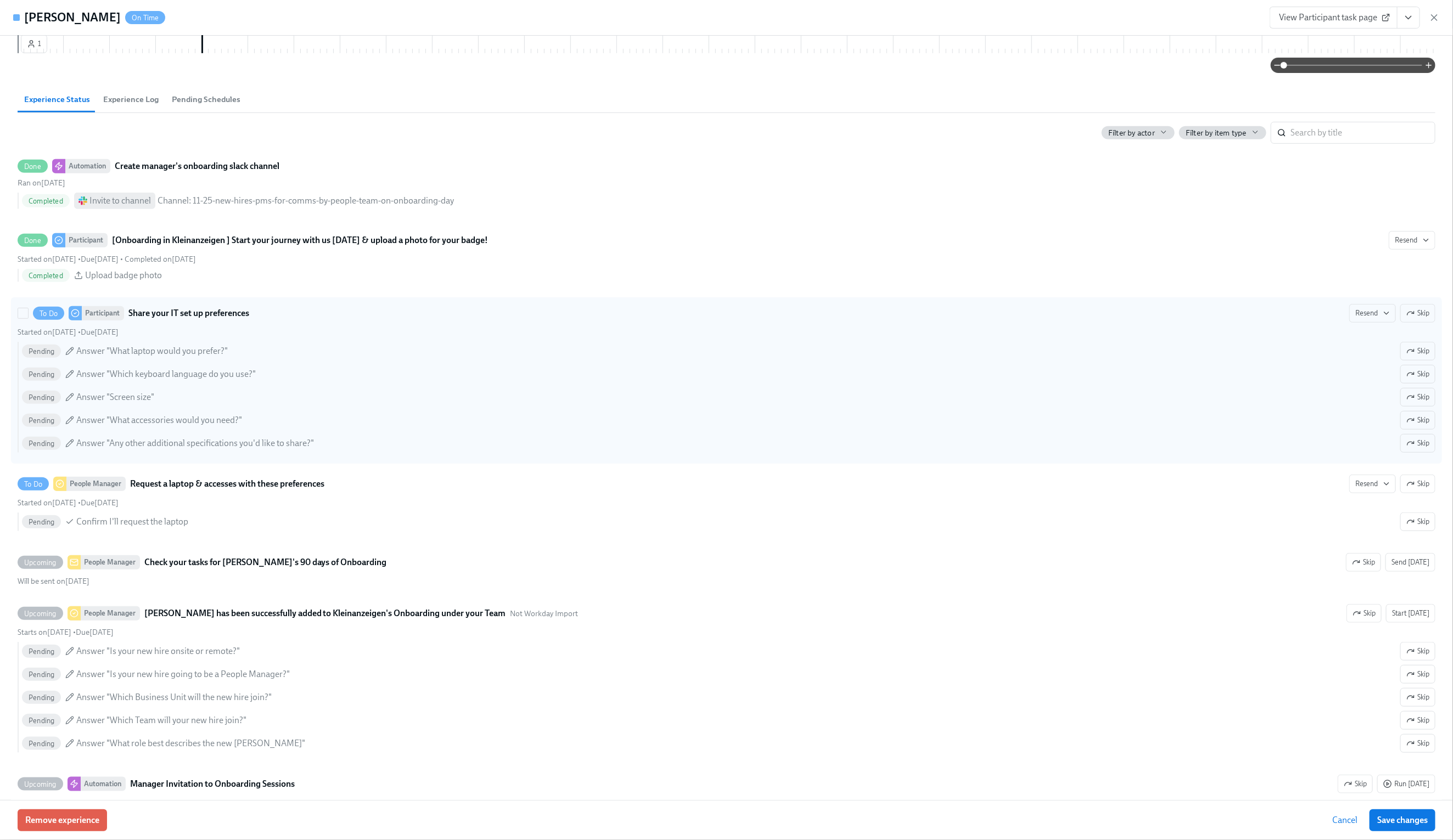
click at [241, 337] on div "Started on [DATE] • Due [DATE]" at bounding box center [726, 332] width 1418 height 10
click at [28, 318] on input "To Do Participant Share your IT set up preferences Resend Skip Started on [DATE…" at bounding box center [23, 313] width 10 height 10
checkbox input "true"
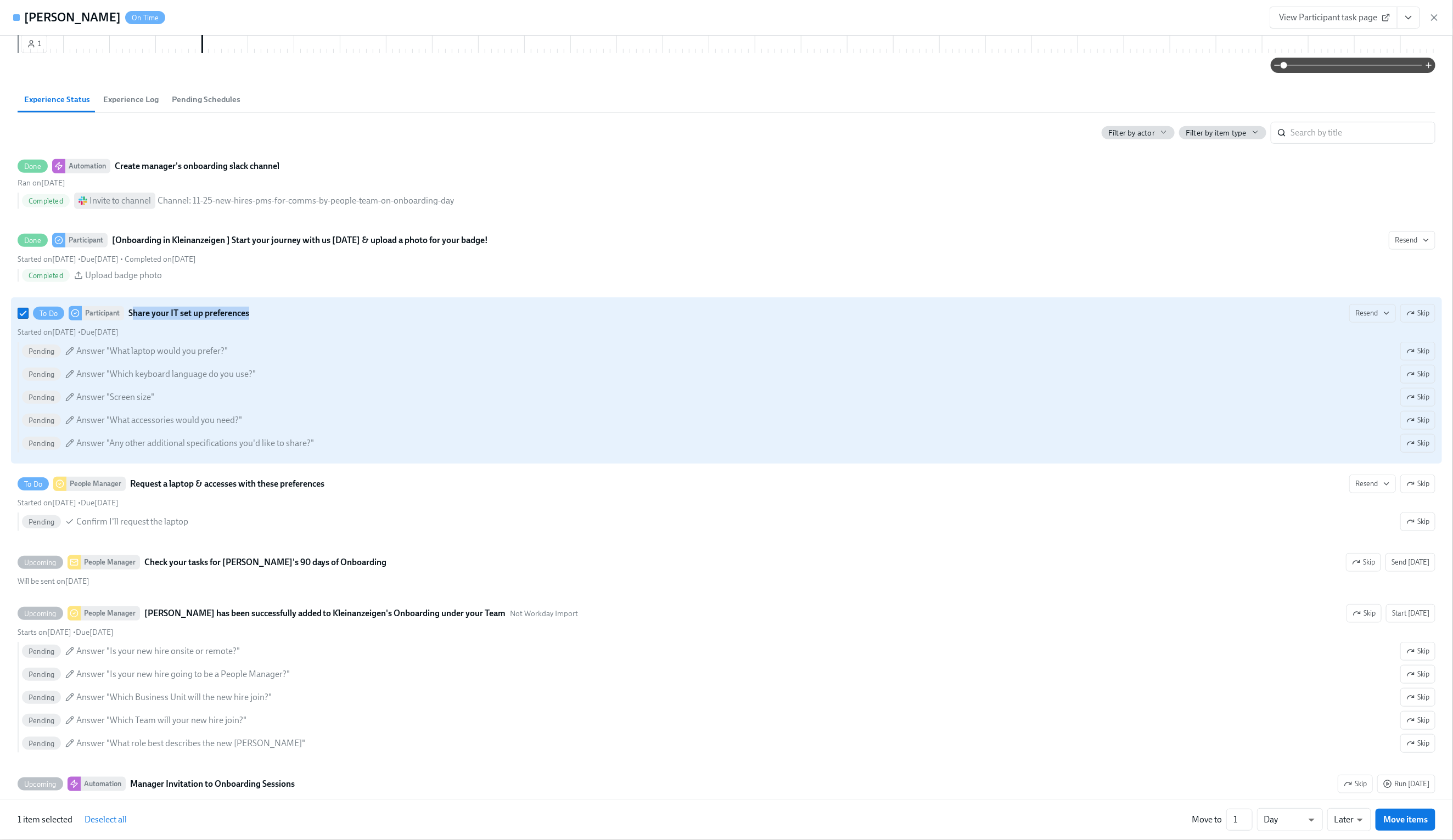
drag, startPoint x: 266, startPoint y: 330, endPoint x: 134, endPoint y: 331, distance: 132.0
click at [134, 323] on div "To Do Participant Share your IT set up preferences Resend Skip" at bounding box center [726, 313] width 1418 height 19
copy strong "hare your IT set up preferences"
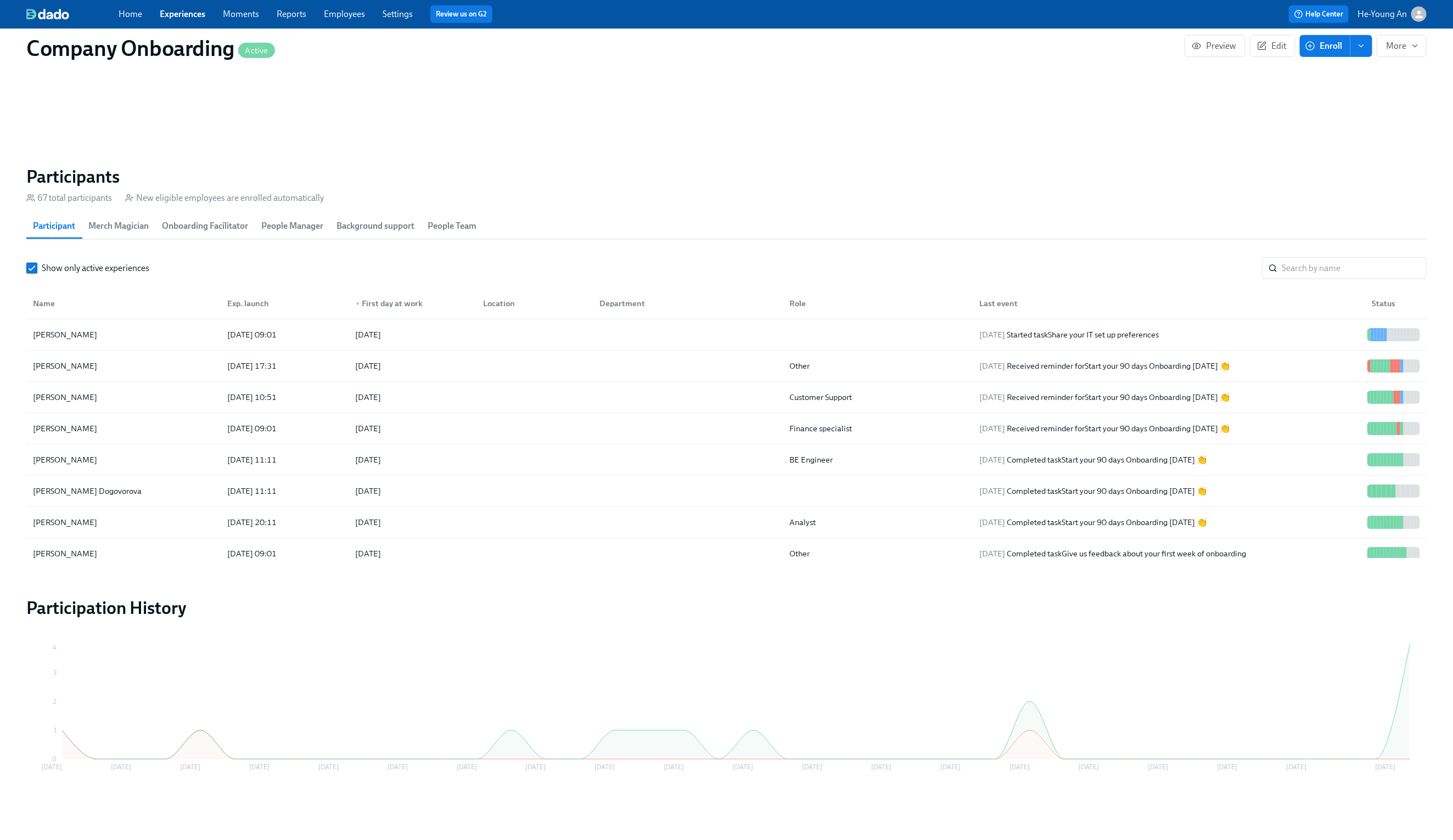
click at [180, 16] on link "Experiences" at bounding box center [183, 14] width 46 height 10
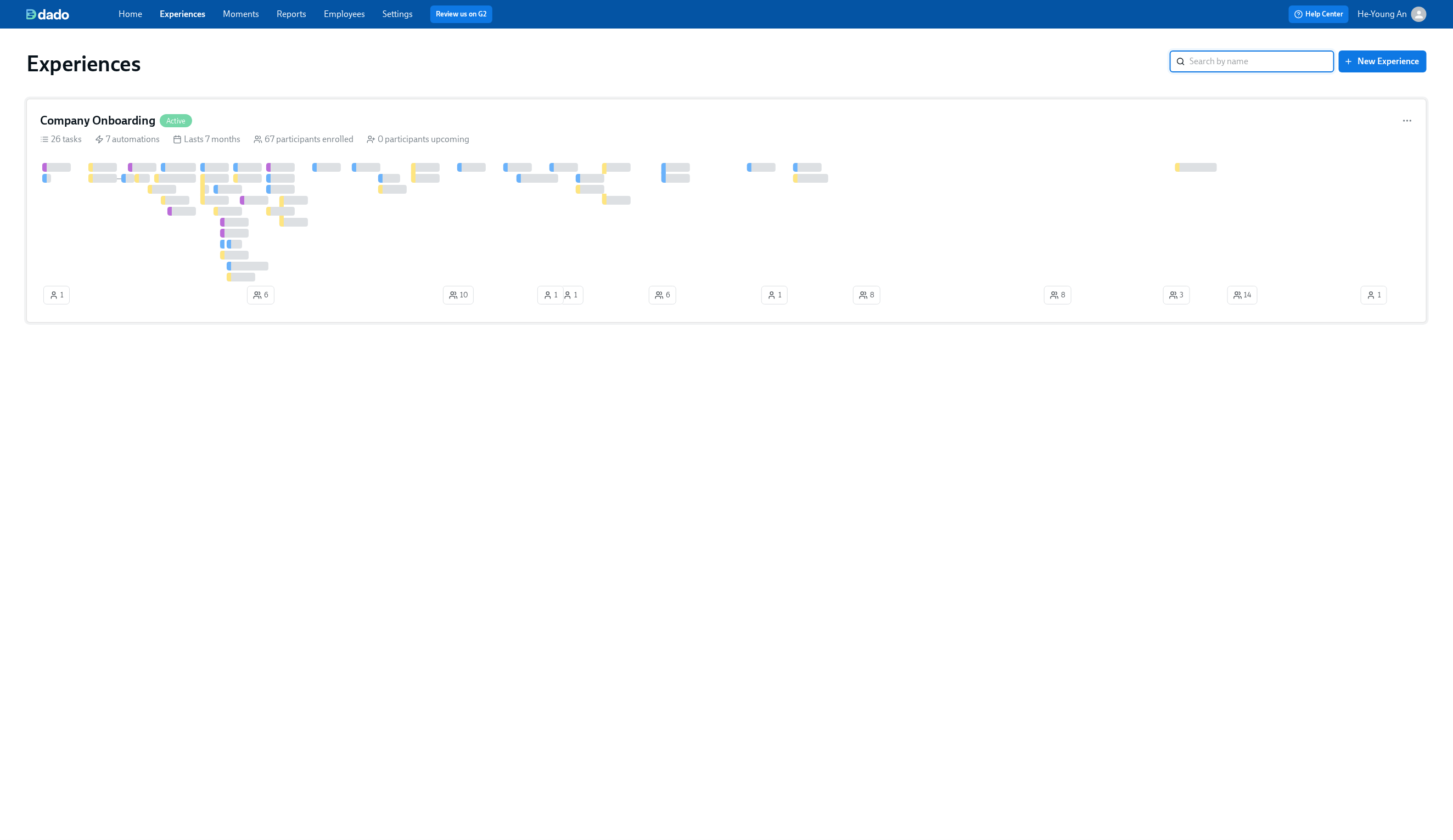
click at [1026, 132] on div "Company Onboarding Active 26 tasks 7 automations Lasts 7 months 67 participants…" at bounding box center [726, 210] width 1400 height 224
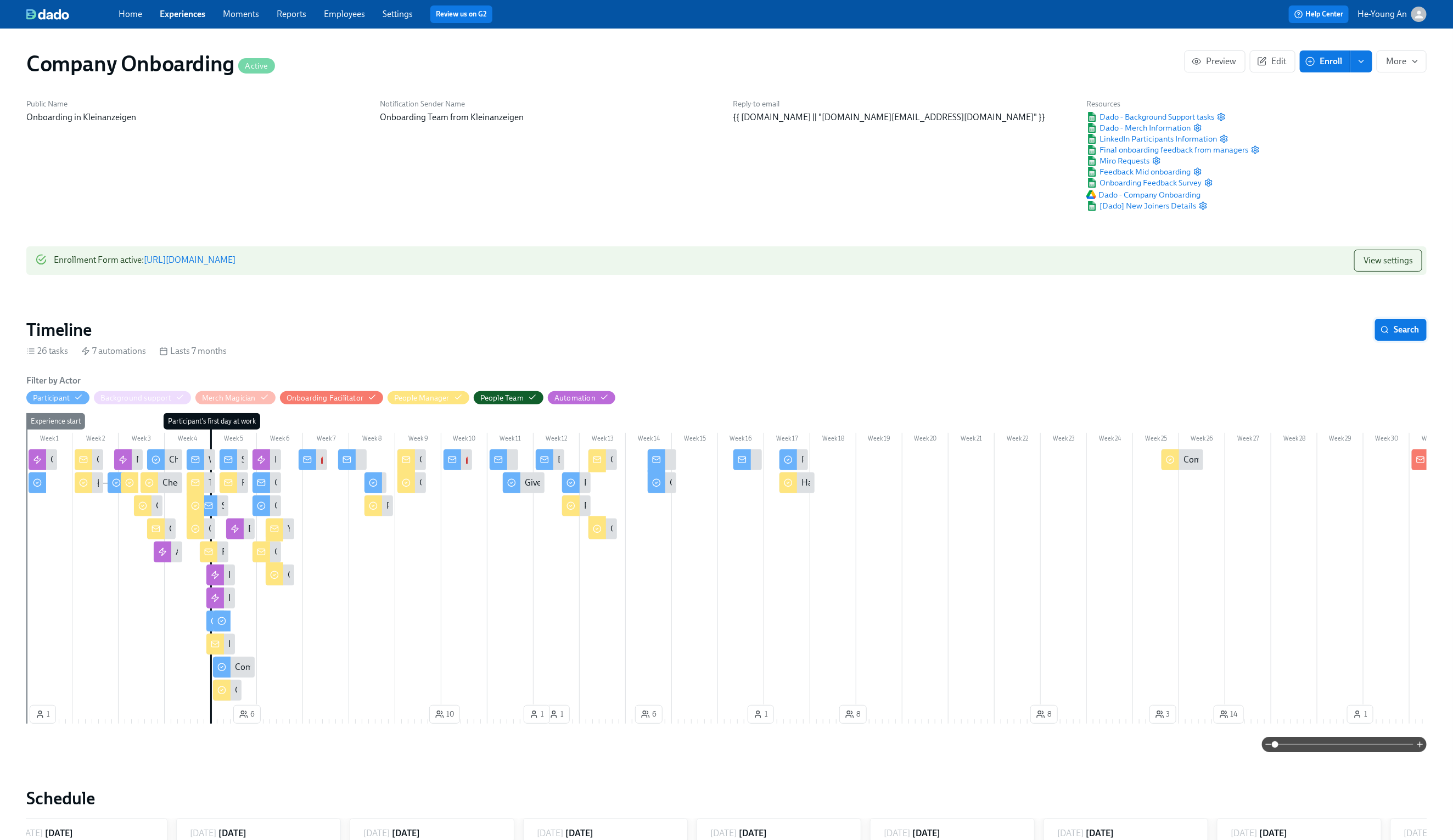
click at [1417, 330] on span "Search" at bounding box center [1401, 330] width 36 height 11
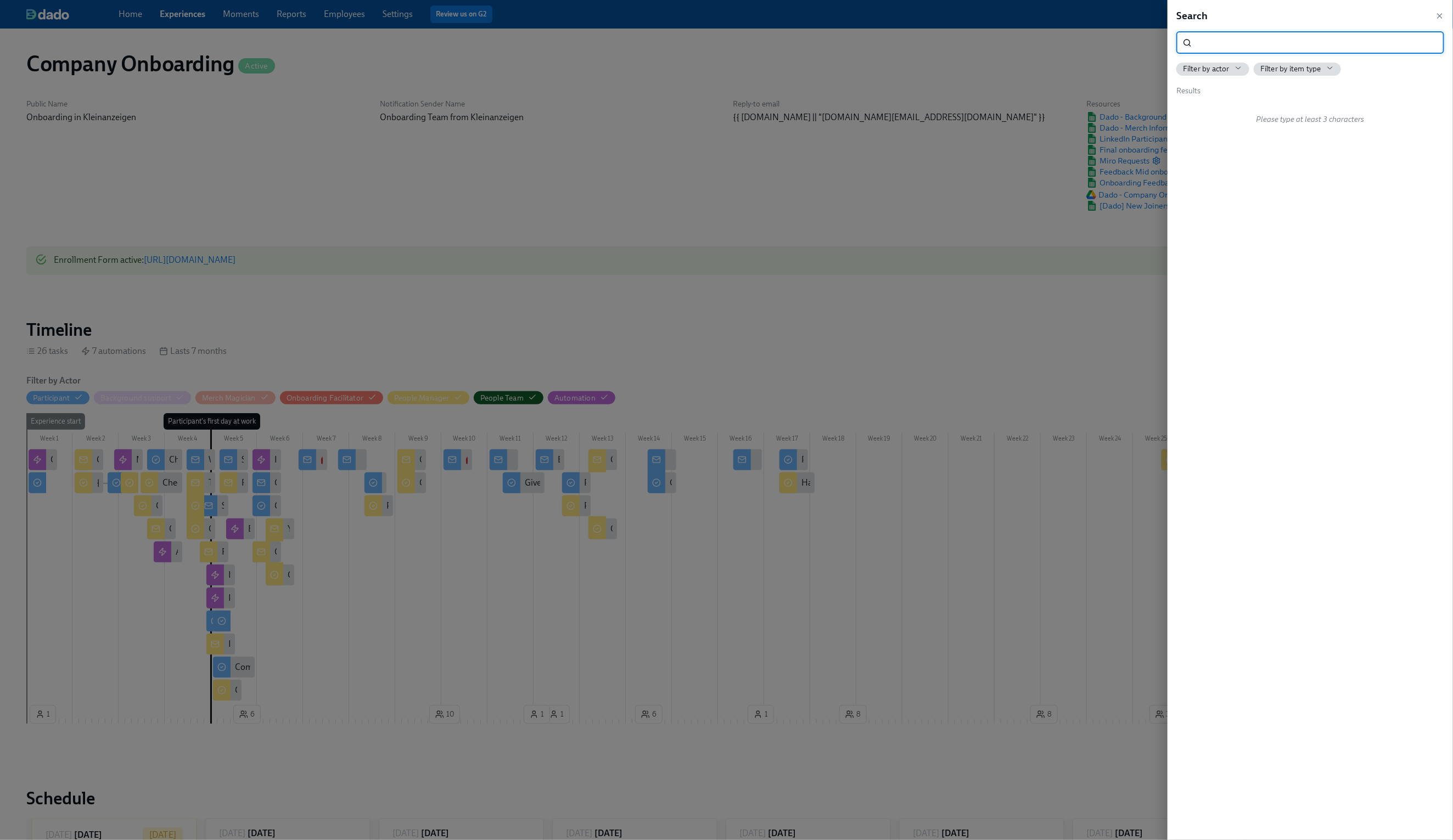
scroll to position [0, 33645]
type input "hare your IT set up preferences"
click at [1289, 105] on strong "hare your IT set up preferences" at bounding box center [1256, 108] width 116 height 10
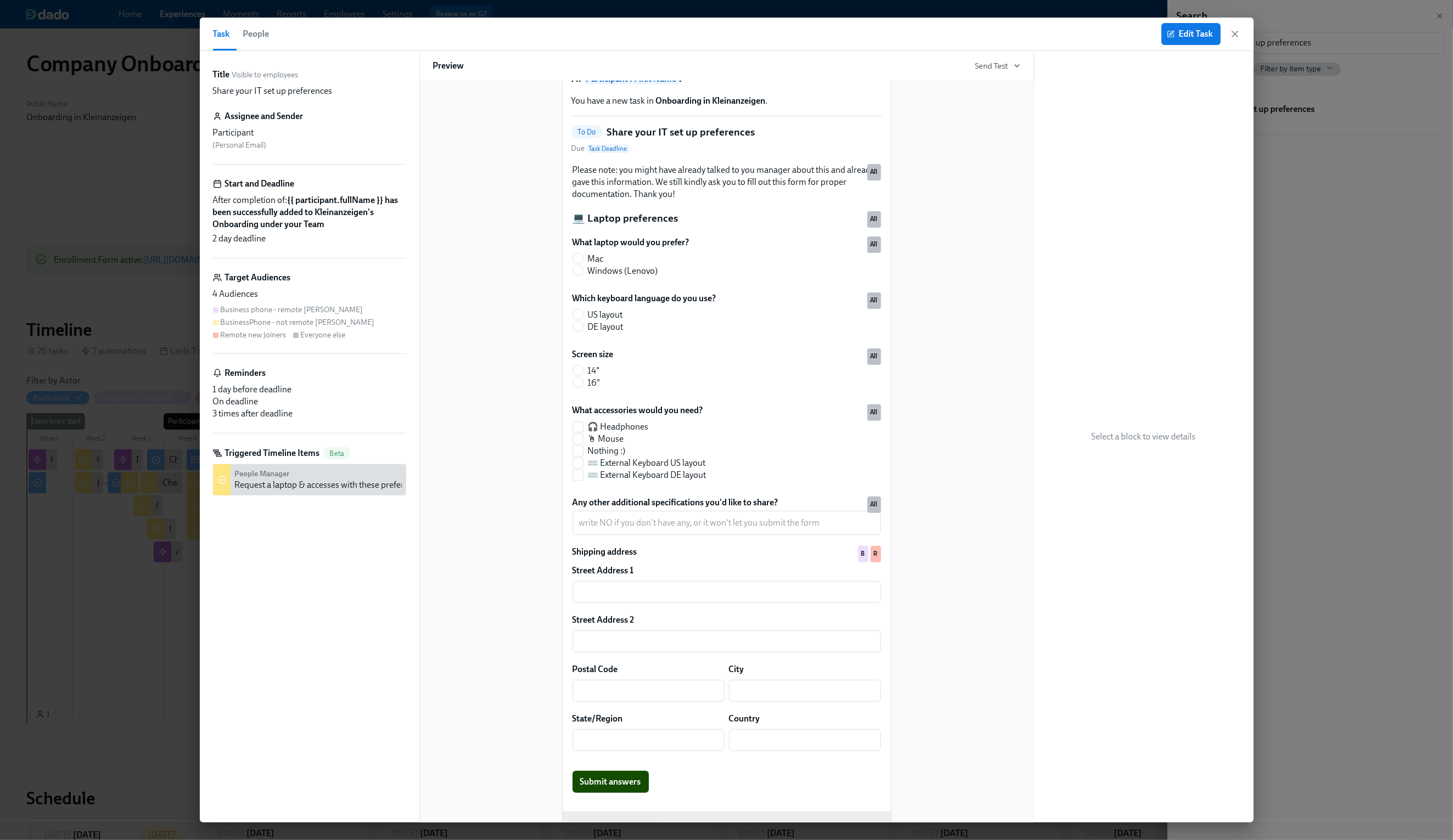
scroll to position [40, 0]
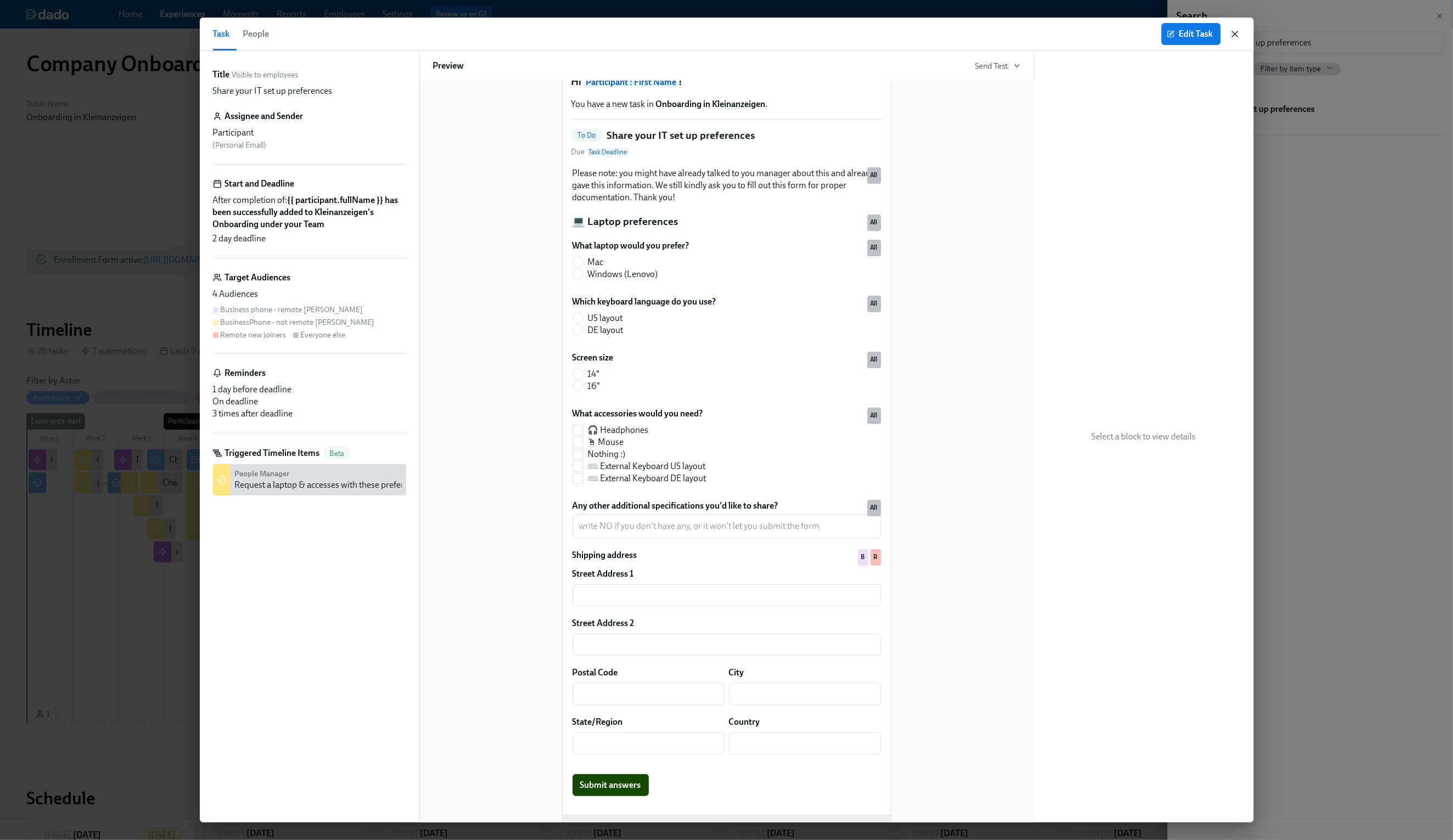
click at [1235, 34] on icon "button" at bounding box center [1235, 34] width 5 height 5
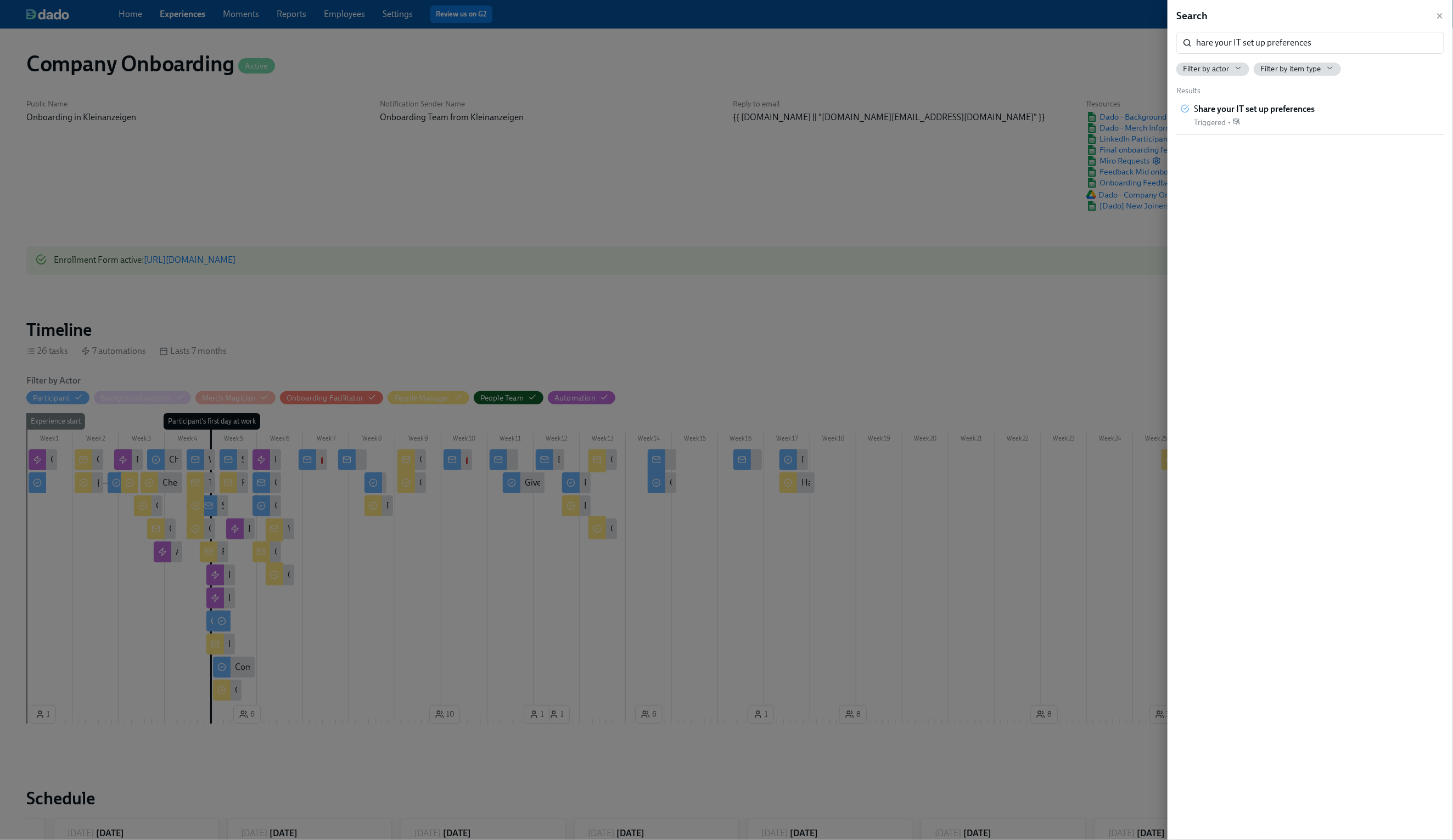
scroll to position [0, 42644]
click at [1442, 13] on icon "button" at bounding box center [1440, 16] width 9 height 9
